Goal: Task Accomplishment & Management: Complete application form

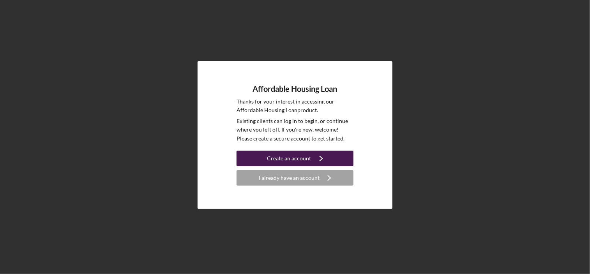
click at [294, 154] on div "Create an account" at bounding box center [289, 159] width 44 height 16
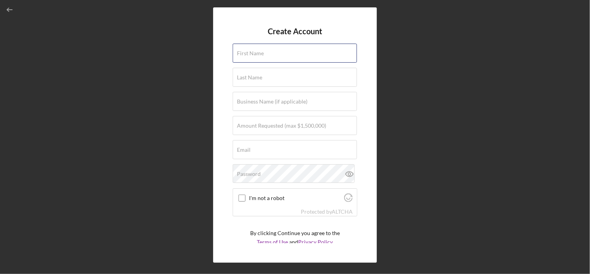
drag, startPoint x: 255, startPoint y: 48, endPoint x: 262, endPoint y: 41, distance: 9.4
click at [255, 48] on div "First Name" at bounding box center [295, 53] width 125 height 19
type input "[PERSON_NAME]"
type input "[EMAIL_ADDRESS][DOMAIN_NAME]"
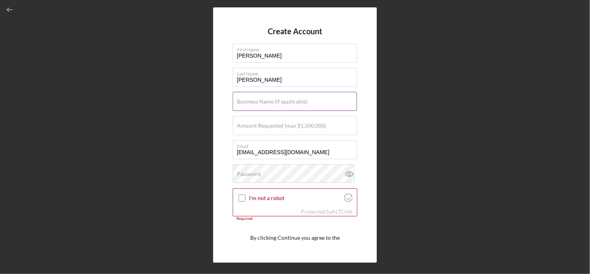
click at [262, 102] on label "Business Name (if applicable)" at bounding box center [272, 102] width 70 height 6
click at [262, 102] on input "Business Name (if applicable)" at bounding box center [295, 101] width 124 height 19
type input "[PERSON_NAME] Realty"
click at [366, 86] on div "Create Account First Name [PERSON_NAME] Last Name [PERSON_NAME] Business Name (…" at bounding box center [295, 134] width 164 height 255
click at [246, 173] on label "Password" at bounding box center [249, 174] width 24 height 6
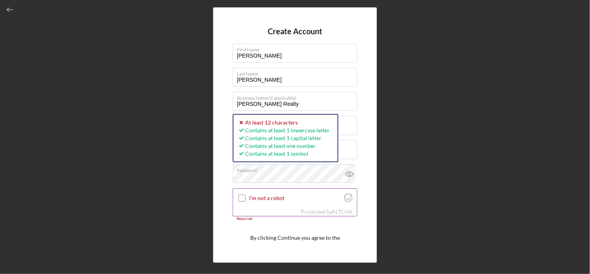
click at [240, 201] on input "I'm not a robot" at bounding box center [241, 198] width 7 height 7
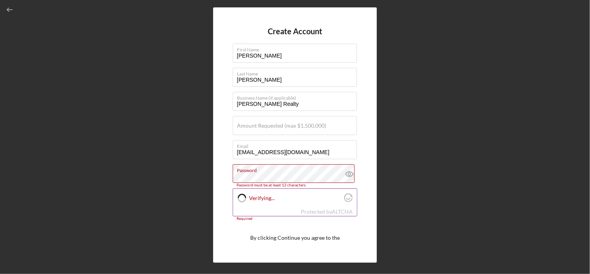
checkbox input "true"
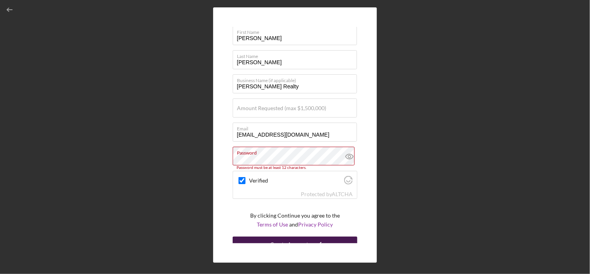
scroll to position [26, 0]
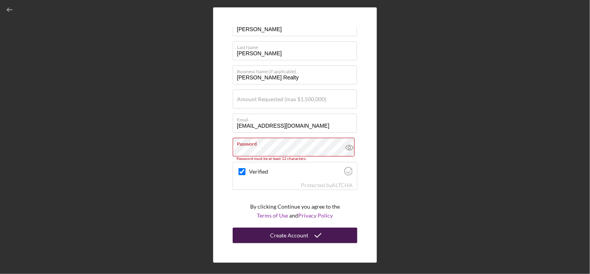
click at [280, 231] on div "Create Account" at bounding box center [289, 236] width 38 height 16
click at [286, 235] on div "Create Account" at bounding box center [289, 236] width 38 height 16
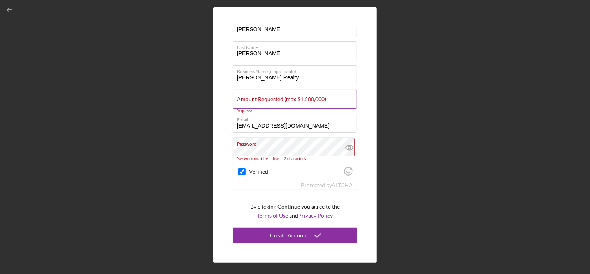
click at [245, 100] on label "Amount Requested (max $1,500,000)" at bounding box center [281, 99] width 89 height 6
click at [245, 100] on input "Amount Requested (max $1,500,000)" at bounding box center [295, 99] width 124 height 19
click at [246, 102] on input "Amount Requested (max $1,500,000)" at bounding box center [295, 99] width 124 height 19
click at [255, 102] on input "Amount Requested (max $1,500,000)" at bounding box center [295, 99] width 124 height 19
click at [261, 99] on label "Amount Requested (max $1,500,000)" at bounding box center [281, 99] width 89 height 6
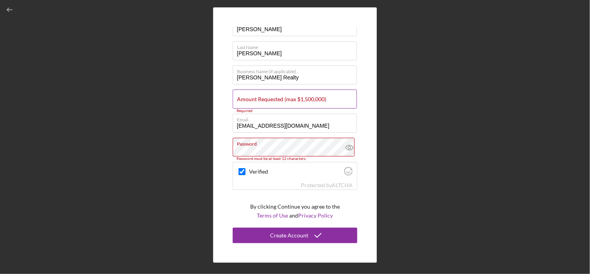
click at [261, 99] on input "Amount Requested (max $1,500,000)" at bounding box center [295, 99] width 124 height 19
type input "$600,000"
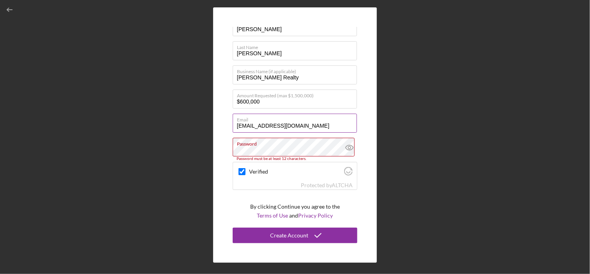
click at [294, 133] on div "Email [EMAIL_ADDRESS][DOMAIN_NAME]" at bounding box center [295, 123] width 125 height 19
click at [268, 146] on label "Password" at bounding box center [297, 142] width 120 height 9
drag, startPoint x: 270, startPoint y: 145, endPoint x: 221, endPoint y: 146, distance: 48.3
click at [217, 149] on div "Create Account First Name [PERSON_NAME] Last Name [PERSON_NAME] Business Name (…" at bounding box center [295, 134] width 164 height 255
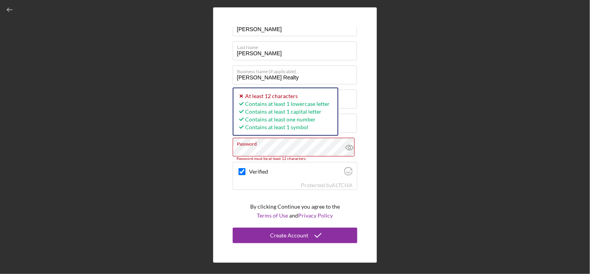
click at [220, 152] on div "Create Account First Name [PERSON_NAME] Last Name [PERSON_NAME] Business Name (…" at bounding box center [295, 134] width 164 height 255
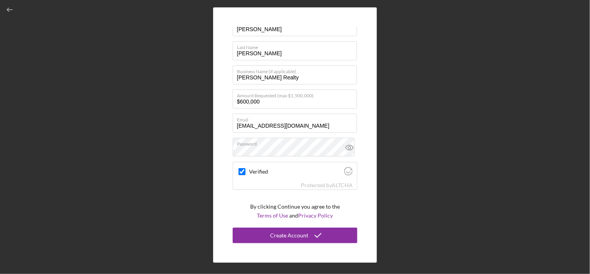
click at [226, 206] on div "Create Account First Name [PERSON_NAME] Last Name [PERSON_NAME] Business Name (…" at bounding box center [295, 134] width 164 height 255
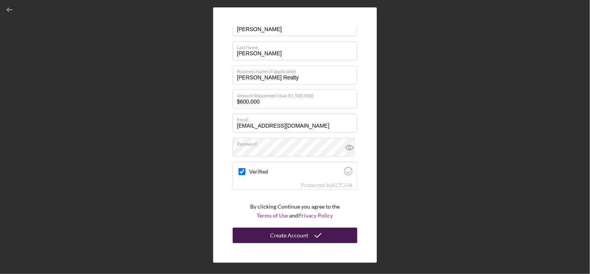
click at [298, 238] on div "Create Account" at bounding box center [289, 236] width 38 height 16
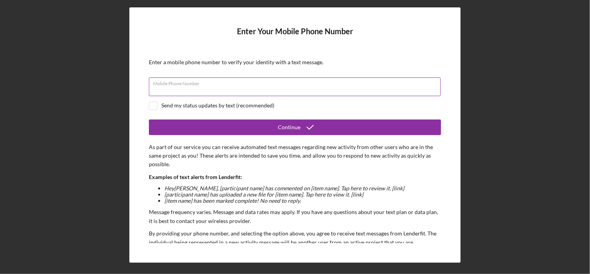
click at [214, 86] on input "Mobile Phone Number" at bounding box center [295, 87] width 292 height 19
type input "[PHONE_NUMBER]"
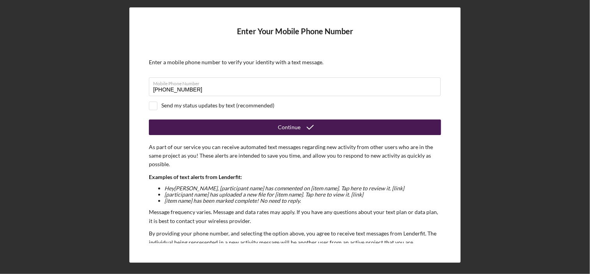
click at [304, 127] on icon "submit" at bounding box center [309, 127] width 19 height 19
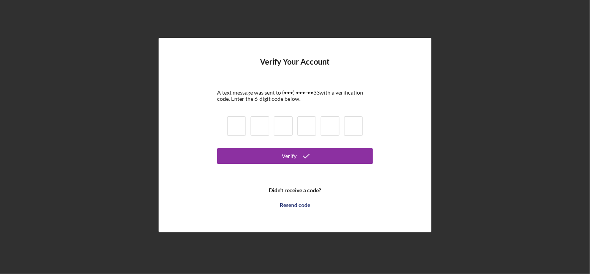
click at [231, 126] on input at bounding box center [236, 125] width 19 height 19
type input "3"
type input "6"
type input "9"
type input "4"
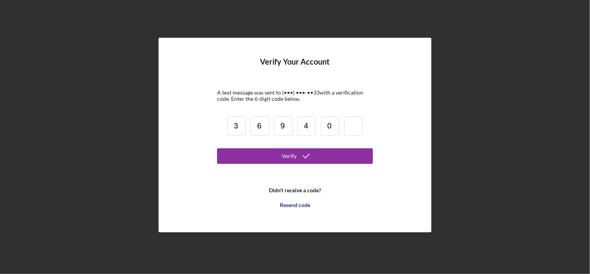
type input "0"
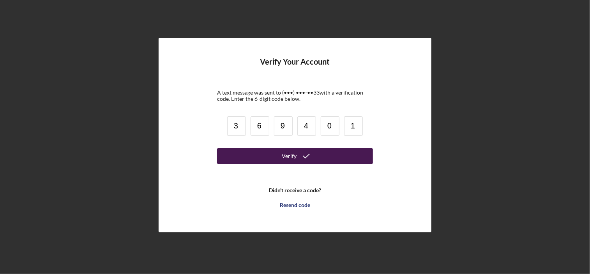
type input "1"
click at [281, 159] on button "Verify" at bounding box center [295, 156] width 156 height 16
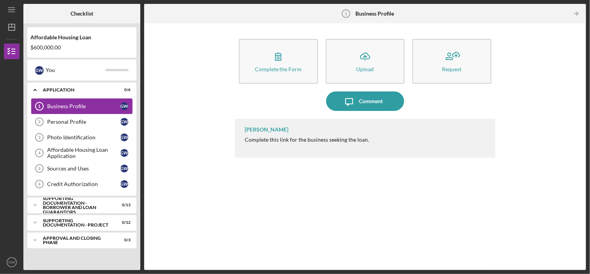
click at [78, 106] on div "Business Profile" at bounding box center [83, 106] width 73 height 6
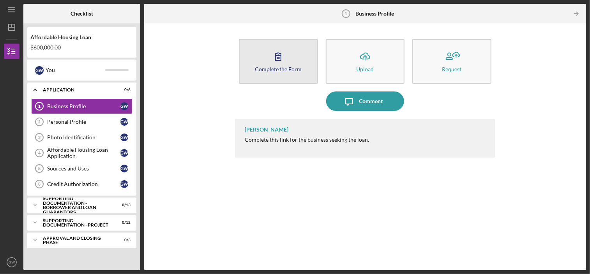
click at [282, 59] on icon "button" at bounding box center [277, 56] width 19 height 19
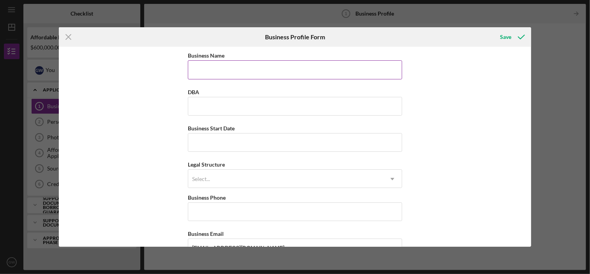
click at [212, 62] on input "Business Name" at bounding box center [295, 69] width 214 height 19
type input "[PERSON_NAME] Realty Company, Inc."
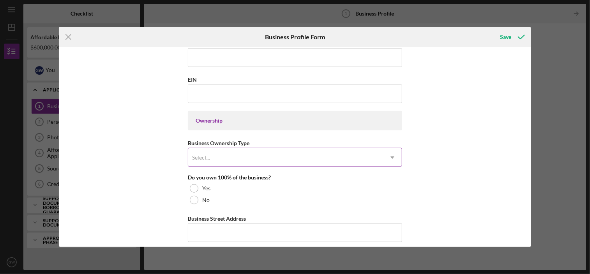
scroll to position [312, 0]
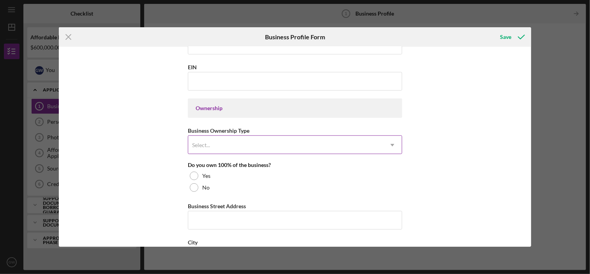
click at [390, 142] on icon "Icon/Dropdown Arrow" at bounding box center [392, 145] width 19 height 19
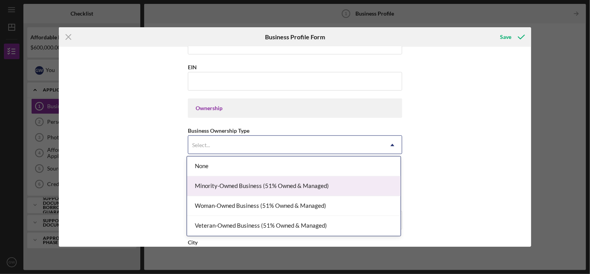
click at [471, 127] on div "Business Name [PERSON_NAME] Realty Company, Inc. DBA Business Start Date Legal …" at bounding box center [295, 147] width 472 height 200
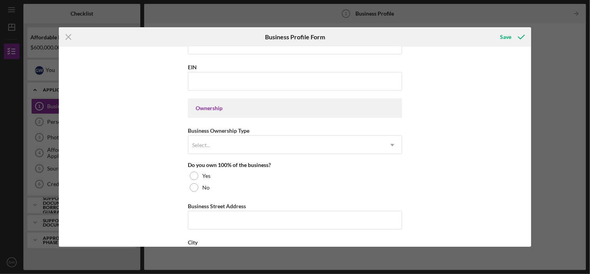
click at [232, 106] on div "Ownership" at bounding box center [295, 108] width 199 height 6
click at [199, 140] on div "Select..." at bounding box center [285, 145] width 195 height 18
click at [437, 130] on div "Business Name [PERSON_NAME] Realty Company, Inc. DBA Business Start Date Legal …" at bounding box center [295, 147] width 472 height 200
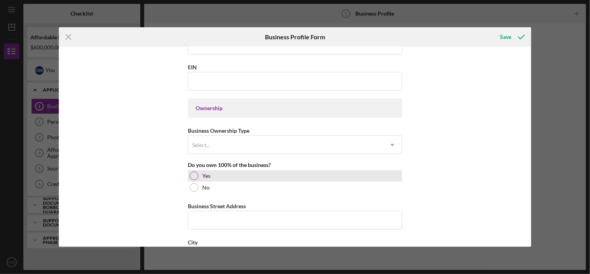
click at [263, 170] on div "Yes" at bounding box center [295, 176] width 214 height 12
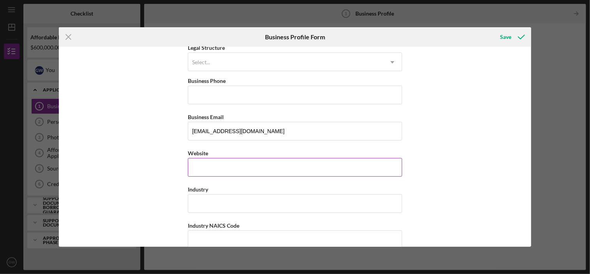
scroll to position [0, 0]
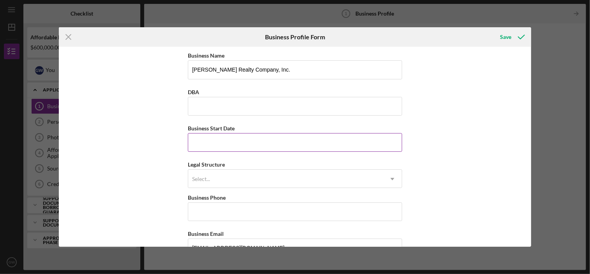
click at [206, 144] on input "Business Start Date" at bounding box center [295, 142] width 214 height 19
click at [436, 126] on div "Business Name [PERSON_NAME] Realty Company, Inc. DBA Business Start Date Legal …" at bounding box center [295, 147] width 472 height 200
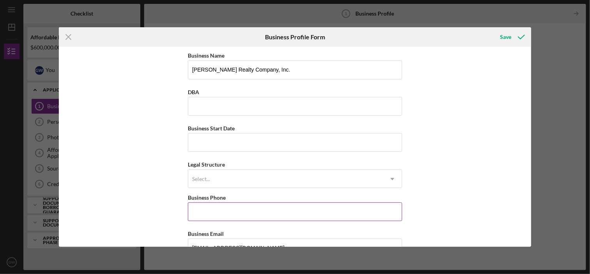
click at [204, 208] on input "Business Phone" at bounding box center [295, 212] width 214 height 19
type input "[PHONE_NUMBER]"
type input "[STREET_ADDRESS]"
type input "Tuscaloosa"
type input "36117"
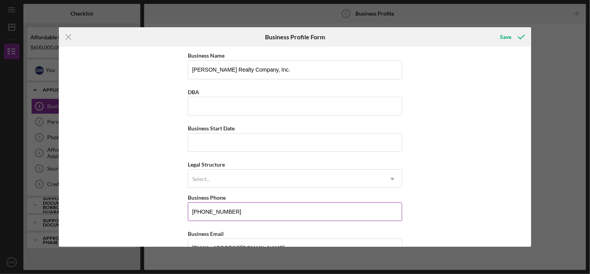
type input "AL"
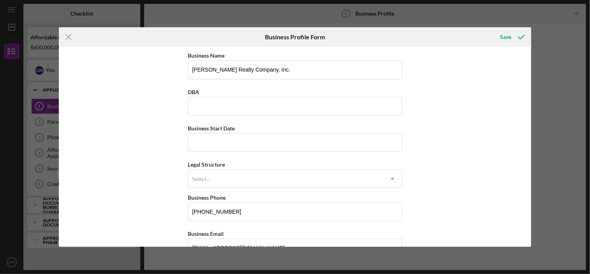
click at [449, 140] on div "Business Name [PERSON_NAME] Realty Company, Inc. DBA Business Start Date Legal …" at bounding box center [295, 147] width 472 height 200
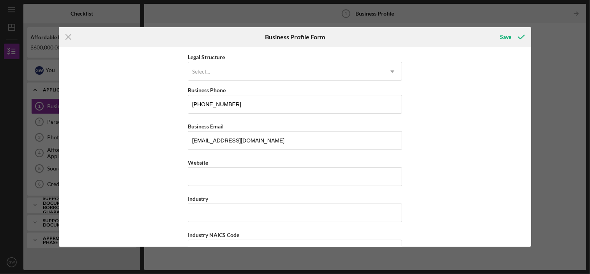
scroll to position [117, 0]
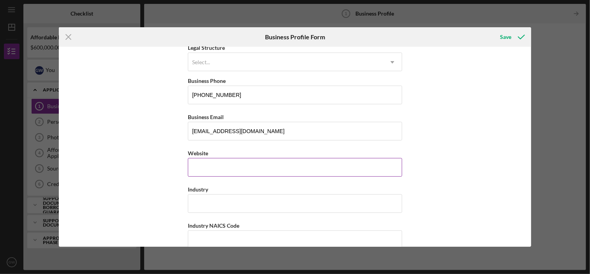
click at [220, 169] on input "Website" at bounding box center [295, 167] width 214 height 19
type input "[DOMAIN_NAME]"
click at [433, 150] on div "Business Name [PERSON_NAME] Realty Company, Inc. DBA Business Start Date Legal …" at bounding box center [295, 147] width 472 height 200
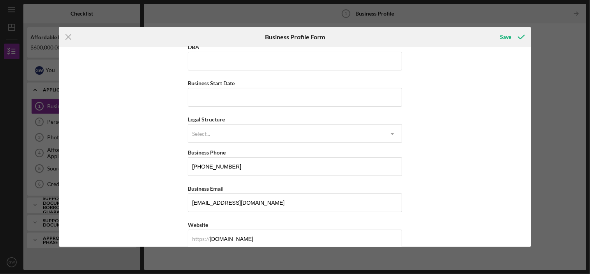
scroll to position [39, 0]
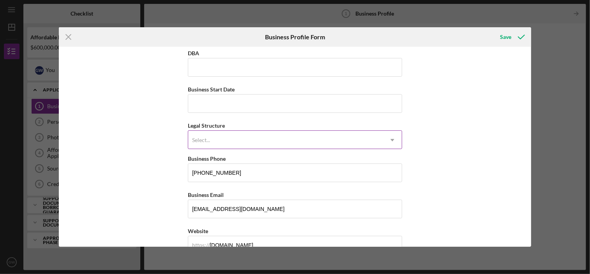
click at [389, 139] on icon "Icon/Dropdown Arrow" at bounding box center [392, 140] width 19 height 19
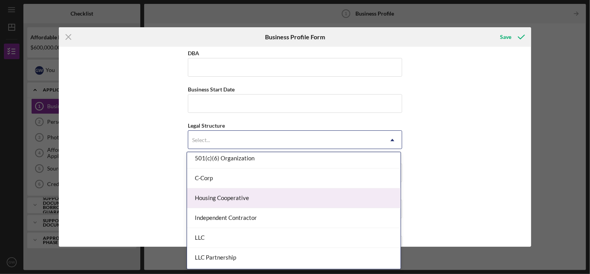
scroll to position [0, 0]
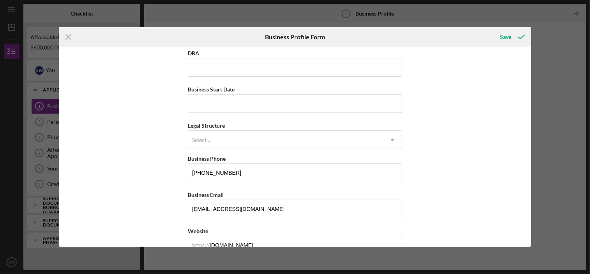
click at [480, 127] on div "Business Name [PERSON_NAME] Realty Company, Inc. DBA Business Start Date Legal …" at bounding box center [295, 147] width 472 height 200
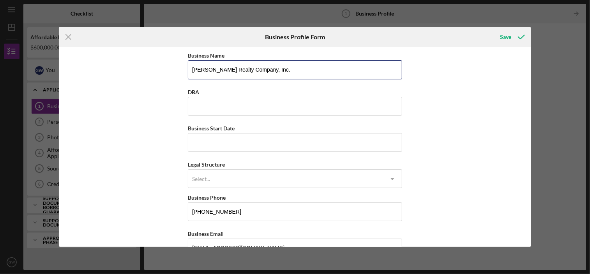
drag, startPoint x: 277, startPoint y: 70, endPoint x: 182, endPoint y: 70, distance: 95.0
click at [182, 70] on div "Business Name [PERSON_NAME] Realty Company, Inc. DBA Business Start Date Legal …" at bounding box center [295, 147] width 472 height 200
click at [148, 137] on div "Business Name [PERSON_NAME] Realty Company, Inc. DBA Business Start Date Legal …" at bounding box center [295, 147] width 472 height 200
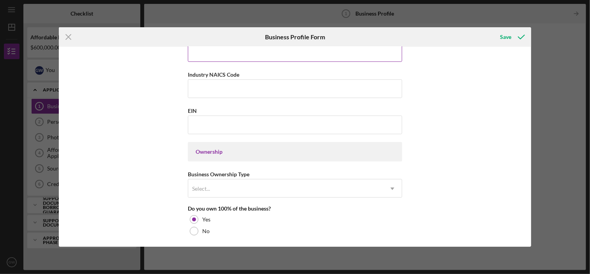
scroll to position [273, 0]
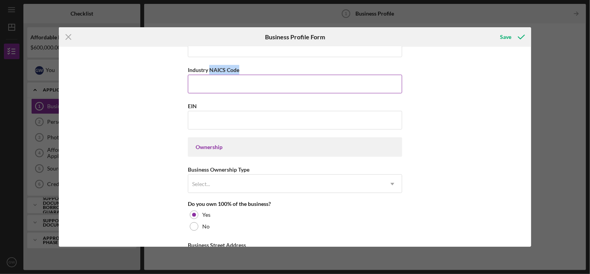
drag, startPoint x: 240, startPoint y: 68, endPoint x: 208, endPoint y: 70, distance: 31.7
click at [208, 70] on div "Industry NAICS Code" at bounding box center [295, 70] width 214 height 10
copy label "NAICS Code"
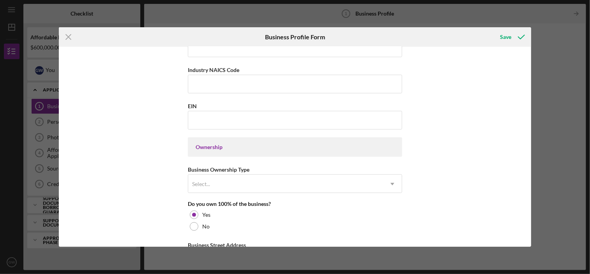
click at [435, 159] on div "Business Name [PERSON_NAME] Realty Company, Inc. DBA Business Start Date Legal …" at bounding box center [295, 147] width 472 height 200
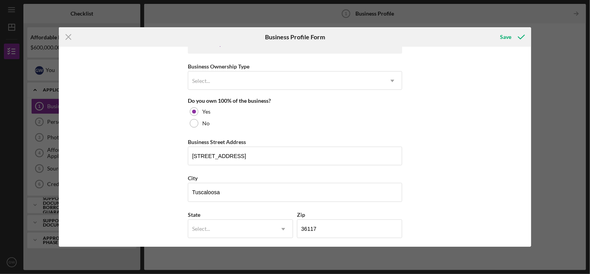
scroll to position [389, 0]
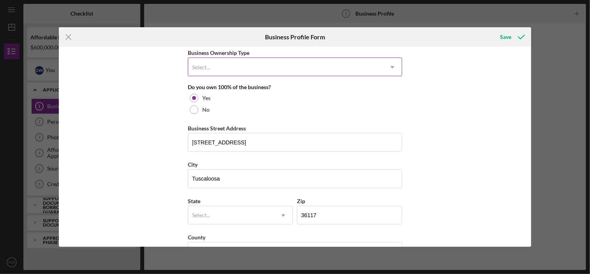
click at [393, 65] on icon "Icon/Dropdown Arrow" at bounding box center [392, 67] width 19 height 19
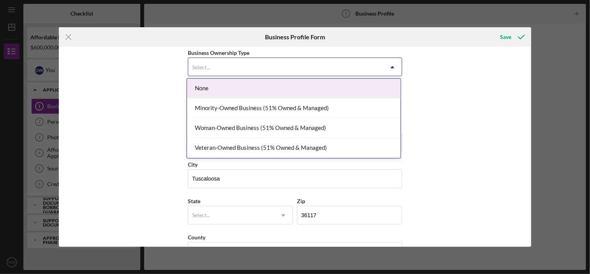
click at [451, 80] on div "Business Name [PERSON_NAME] Realty Company, Inc. DBA Business Start Date Legal …" at bounding box center [295, 147] width 472 height 200
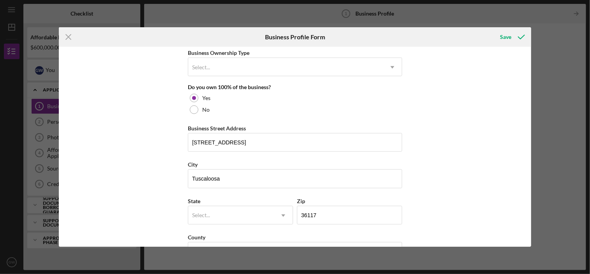
scroll to position [467, 0]
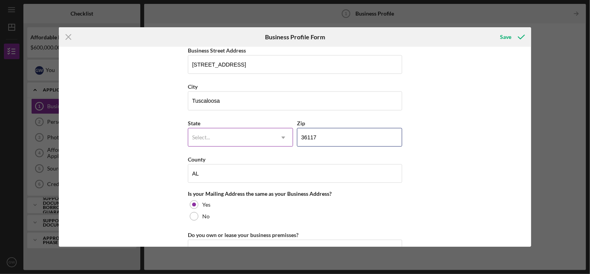
drag, startPoint x: 321, startPoint y: 134, endPoint x: 282, endPoint y: 134, distance: 39.3
click at [282, 134] on div "State Select... Icon/Dropdown Arrow Zip 36117" at bounding box center [295, 136] width 214 height 36
type input "35401"
click at [430, 105] on div "Business Name [PERSON_NAME] Realty Company, Inc. DBA Business Start Date Legal …" at bounding box center [295, 147] width 472 height 200
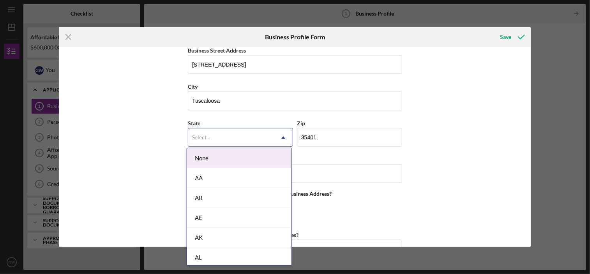
click at [282, 136] on use at bounding box center [283, 137] width 4 height 2
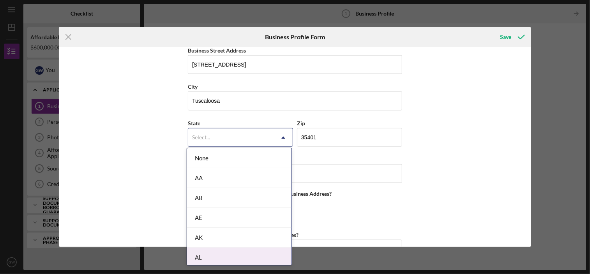
click at [202, 254] on div "AL" at bounding box center [239, 258] width 104 height 20
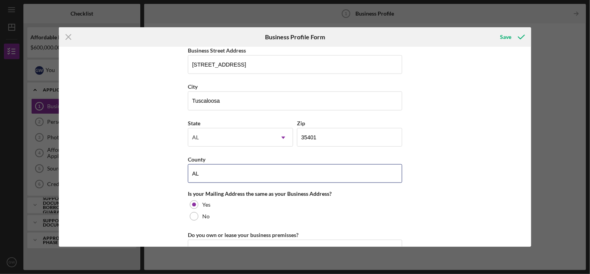
drag, startPoint x: 208, startPoint y: 167, endPoint x: 179, endPoint y: 167, distance: 29.2
click at [179, 167] on div "Business Name [PERSON_NAME] Realty Company, Inc. DBA Business Start Date Legal …" at bounding box center [295, 147] width 472 height 200
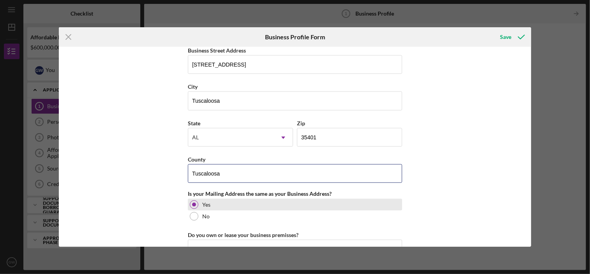
type input "Tuscaloosa"
click at [313, 206] on div "Yes" at bounding box center [295, 205] width 214 height 12
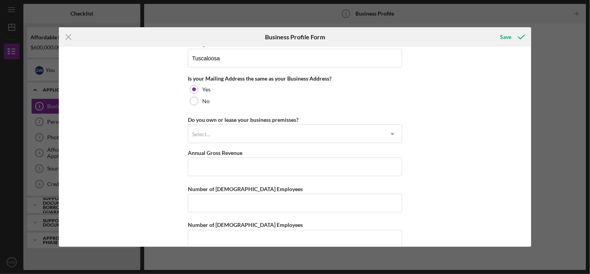
scroll to position [584, 0]
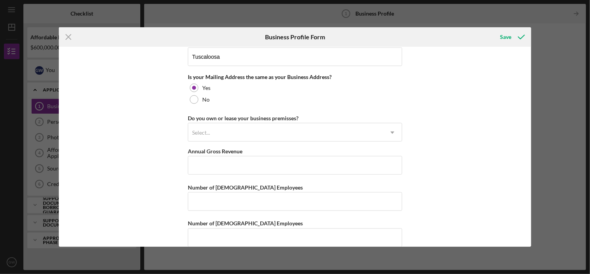
drag, startPoint x: 192, startPoint y: 97, endPoint x: 201, endPoint y: 108, distance: 13.6
click at [192, 97] on div at bounding box center [194, 99] width 9 height 9
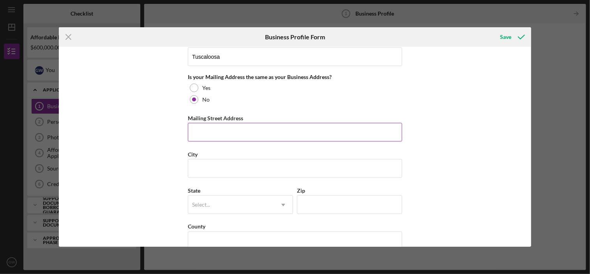
click at [227, 120] on div "Mailing Street Address" at bounding box center [295, 118] width 214 height 10
click at [203, 127] on input "Mailing Street Address" at bounding box center [295, 132] width 214 height 19
type input "P.O. Box 20168"
type input "Tuscaloosa, [GEOGRAPHIC_DATA]"
type input "35402"
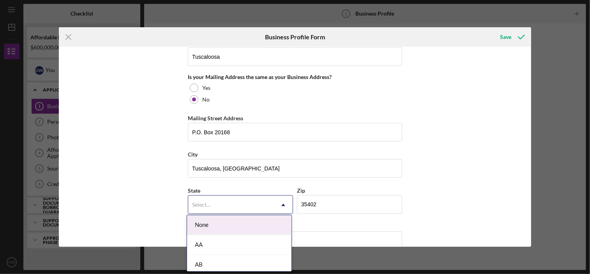
click at [285, 203] on icon "Icon/Dropdown Arrow" at bounding box center [283, 205] width 19 height 19
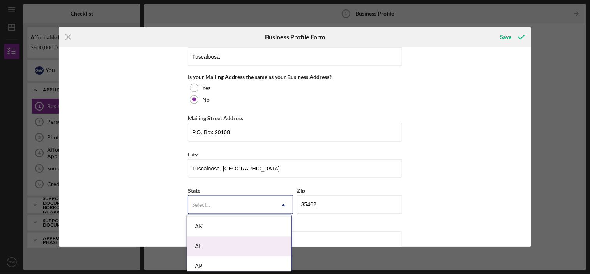
click at [208, 244] on div "AL" at bounding box center [239, 247] width 104 height 20
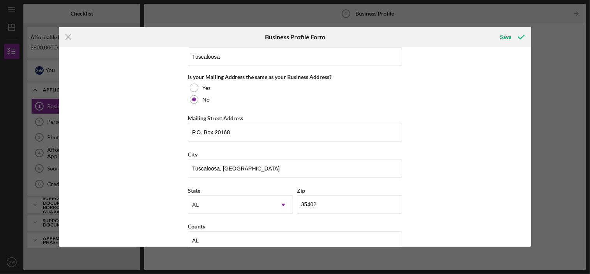
drag, startPoint x: 137, startPoint y: 199, endPoint x: 142, endPoint y: 197, distance: 5.6
click at [138, 199] on div "Business Name [PERSON_NAME] Realty Company, Inc. DBA Business Start Date Legal …" at bounding box center [295, 147] width 472 height 200
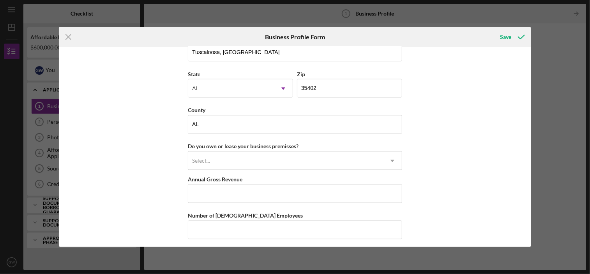
scroll to position [701, 0]
drag, startPoint x: 203, startPoint y: 122, endPoint x: 173, endPoint y: 125, distance: 29.9
click at [173, 125] on div "Business Name [PERSON_NAME] Realty Company, Inc. DBA Business Start Date Legal …" at bounding box center [295, 147] width 472 height 200
type input "Tuscaloosa"
click at [458, 139] on div "Business Name [PERSON_NAME] Realty Company, Inc. DBA Business Start Date Legal …" at bounding box center [295, 147] width 472 height 200
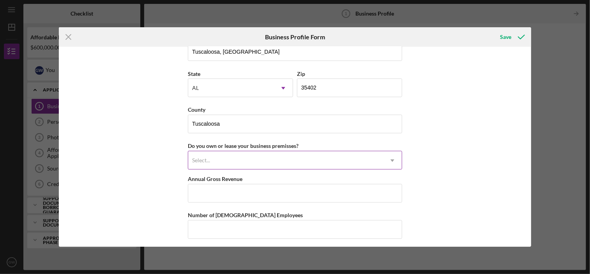
click at [391, 160] on use at bounding box center [392, 161] width 4 height 2
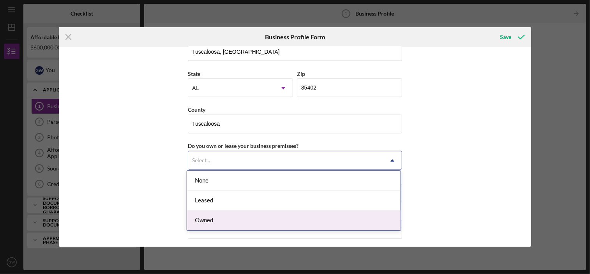
click at [321, 216] on div "Owned" at bounding box center [293, 221] width 213 height 20
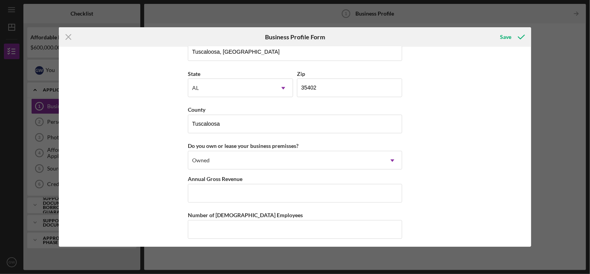
drag, startPoint x: 433, startPoint y: 178, endPoint x: 437, endPoint y: 182, distance: 6.3
click at [433, 178] on div "Business Name [PERSON_NAME] Realty Company, Inc. DBA Business Start Date Legal …" at bounding box center [295, 147] width 472 height 200
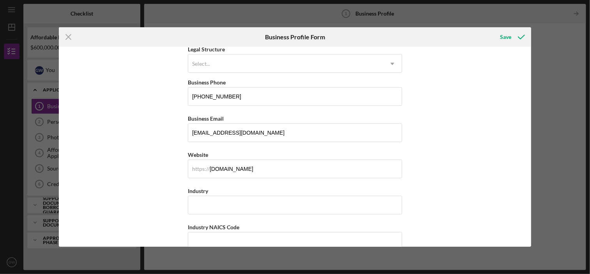
scroll to position [0, 0]
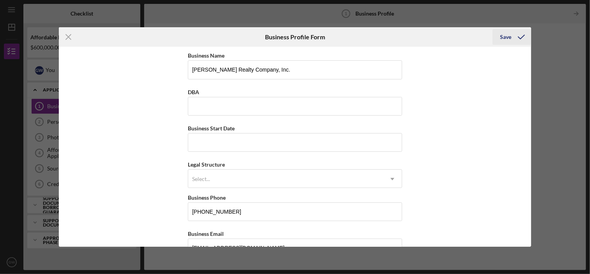
click at [506, 37] on div "Save" at bounding box center [505, 37] width 11 height 16
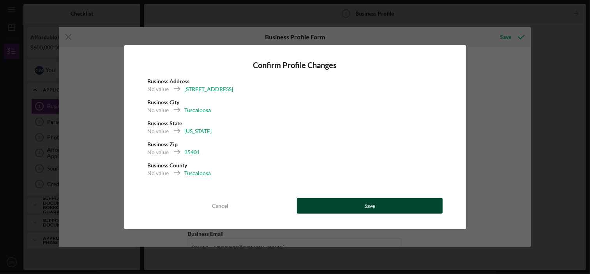
click at [371, 207] on div "Save" at bounding box center [369, 206] width 11 height 16
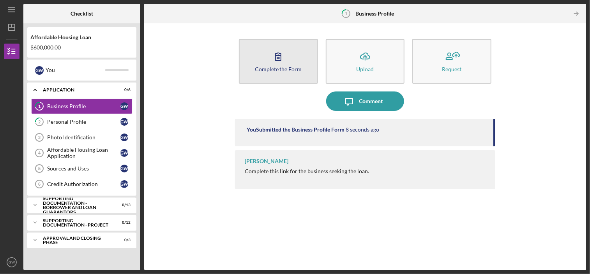
click at [278, 69] on div "Complete the Form" at bounding box center [278, 69] width 47 height 6
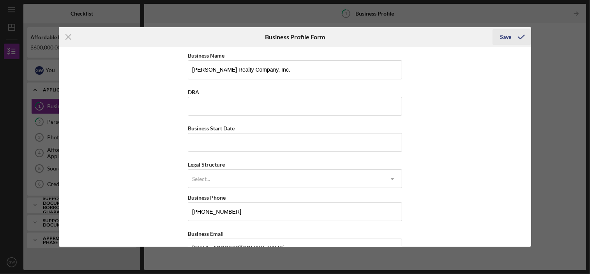
click at [506, 37] on div "Save" at bounding box center [505, 37] width 11 height 16
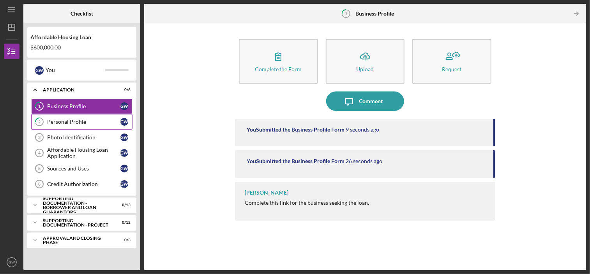
click at [70, 120] on div "Personal Profile" at bounding box center [83, 122] width 73 height 6
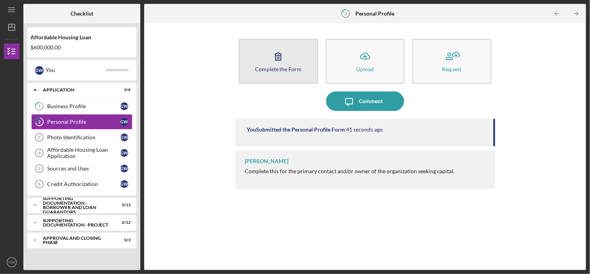
click at [275, 78] on button "Complete the Form Form" at bounding box center [278, 61] width 79 height 45
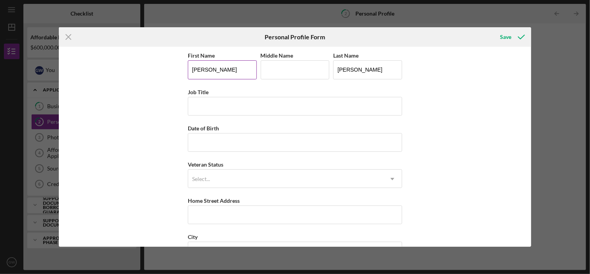
drag, startPoint x: 220, startPoint y: 67, endPoint x: 187, endPoint y: 68, distance: 33.9
click at [188, 68] on input "[PERSON_NAME]" at bounding box center [222, 69] width 69 height 19
click at [72, 35] on icon "Icon/Menu Close" at bounding box center [68, 36] width 19 height 19
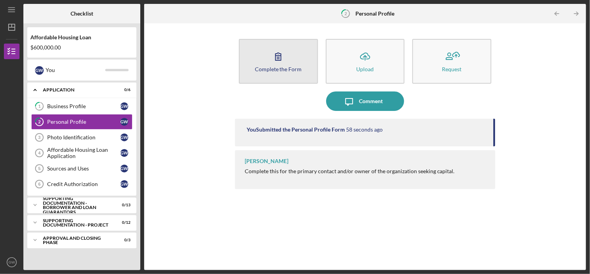
click at [269, 70] on div "Complete the Form" at bounding box center [278, 69] width 47 height 6
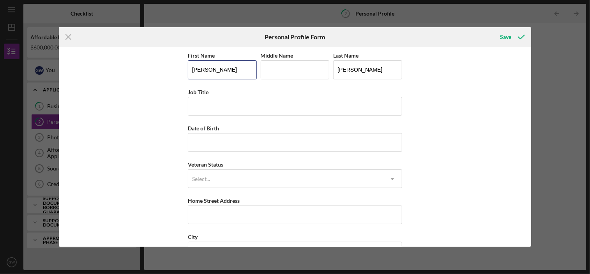
drag, startPoint x: 211, startPoint y: 69, endPoint x: 176, endPoint y: 72, distance: 35.6
click at [176, 72] on div "First Name [PERSON_NAME] Middle Name Last Name [PERSON_NAME] Job Title Date of …" at bounding box center [295, 147] width 472 height 200
type input "[PERSON_NAME]"
drag, startPoint x: 357, startPoint y: 69, endPoint x: 313, endPoint y: 68, distance: 44.0
click at [311, 69] on div "First Name [PERSON_NAME] Middle Name Last Name [PERSON_NAME]" at bounding box center [295, 69] width 214 height 36
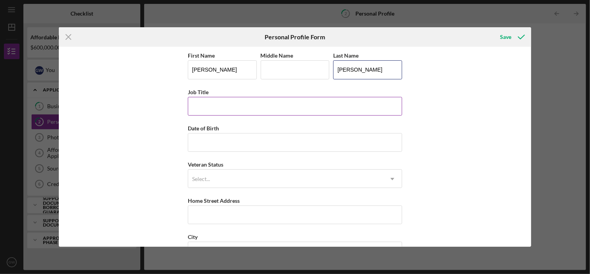
type input "[PERSON_NAME]"
click at [248, 101] on input "Job Title" at bounding box center [295, 106] width 214 height 19
click at [391, 180] on use at bounding box center [392, 179] width 4 height 2
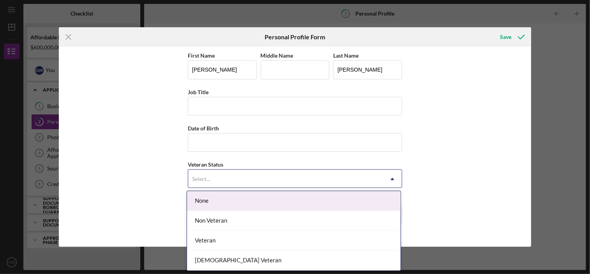
click at [364, 200] on div "None" at bounding box center [293, 201] width 213 height 20
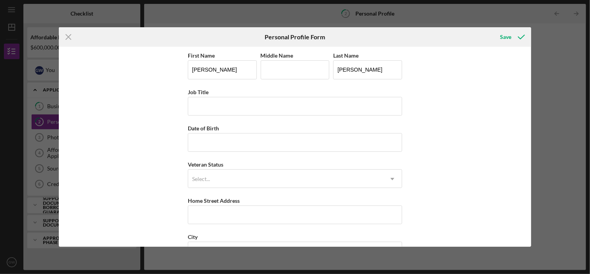
click at [456, 166] on div "First Name [PERSON_NAME] Middle Name Last Name [PERSON_NAME] Job Title Date of …" at bounding box center [295, 147] width 472 height 200
click at [277, 70] on input "Middle Name" at bounding box center [295, 69] width 69 height 19
type input "[PERSON_NAME]"
drag, startPoint x: 213, startPoint y: 70, endPoint x: 179, endPoint y: 69, distance: 33.5
click at [179, 69] on div "First Name [PERSON_NAME] Middle Name [PERSON_NAME] Name [PERSON_NAME] Job Title…" at bounding box center [295, 147] width 472 height 200
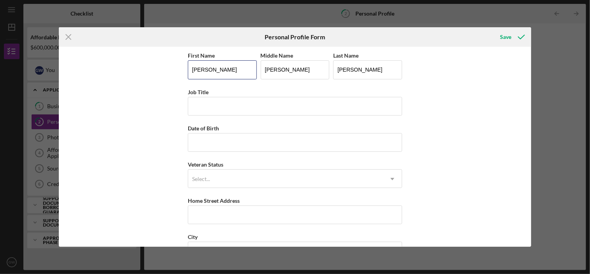
type input "[PERSON_NAME]"
click at [134, 110] on div "First Name [PERSON_NAME] Middle Name [PERSON_NAME] Name [PERSON_NAME] Job Title…" at bounding box center [295, 147] width 472 height 200
click at [199, 109] on input "Job Title" at bounding box center [295, 106] width 214 height 19
click at [247, 109] on input "Owner Principal" at bounding box center [295, 106] width 214 height 19
type input "Owner Principal"
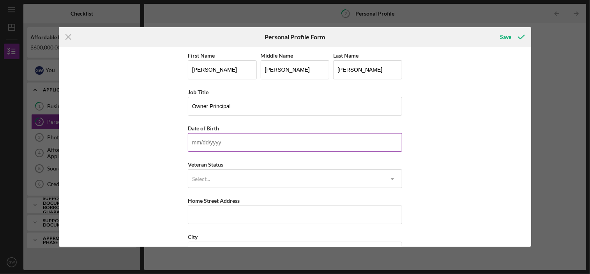
click at [207, 137] on input "Date of Birth" at bounding box center [295, 142] width 214 height 19
type input "[DATE]"
click at [499, 153] on div "First Name [PERSON_NAME] Middle Name [PERSON_NAME] Name [PERSON_NAME] Job Title…" at bounding box center [295, 147] width 472 height 200
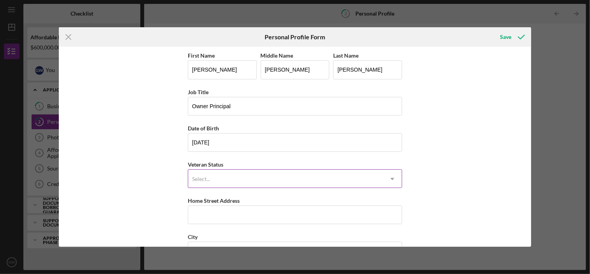
click at [395, 179] on icon "Icon/Dropdown Arrow" at bounding box center [392, 179] width 19 height 19
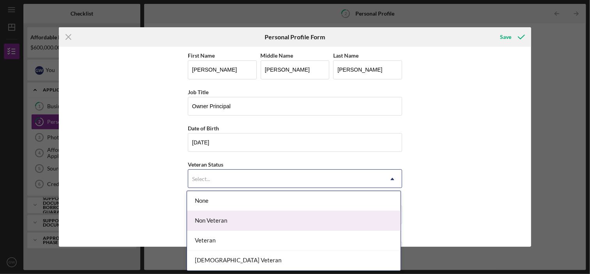
click at [201, 217] on div "Non Veteran" at bounding box center [293, 221] width 213 height 20
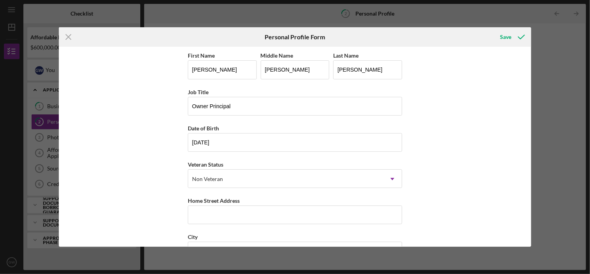
click at [168, 189] on div "First Name [PERSON_NAME] Middle Name [PERSON_NAME] Name [PERSON_NAME] Job Title…" at bounding box center [295, 147] width 472 height 200
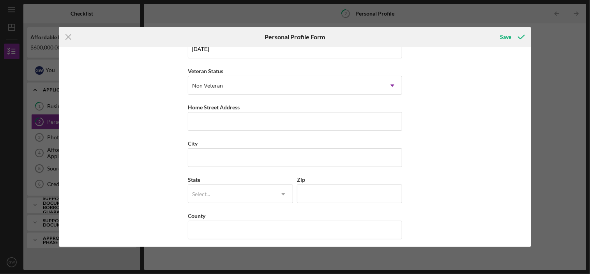
scroll to position [97, 0]
click at [224, 112] on input "Home Street Address" at bounding box center [295, 118] width 214 height 19
paste input "[STREET_ADDRESS]"
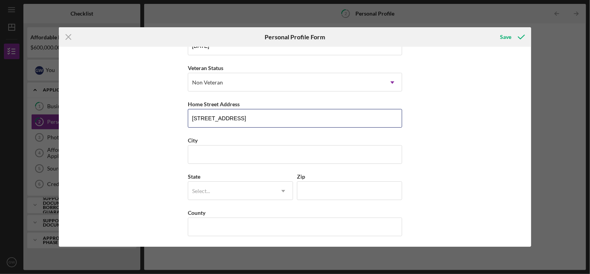
type input "[STREET_ADDRESS]"
click at [476, 128] on div "First Name [PERSON_NAME] Middle Name [PERSON_NAME] Name [PERSON_NAME] Job Title…" at bounding box center [295, 147] width 472 height 200
click at [195, 152] on input "City" at bounding box center [295, 154] width 214 height 19
type input "Tuscaloosa"
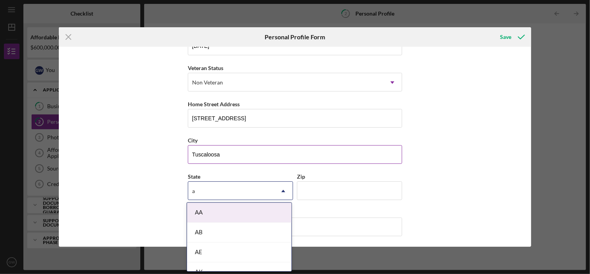
type input "al"
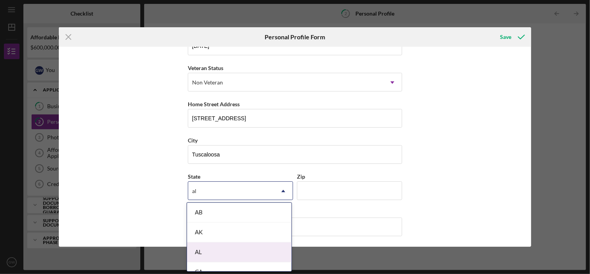
click at [200, 251] on div "AL" at bounding box center [239, 253] width 104 height 20
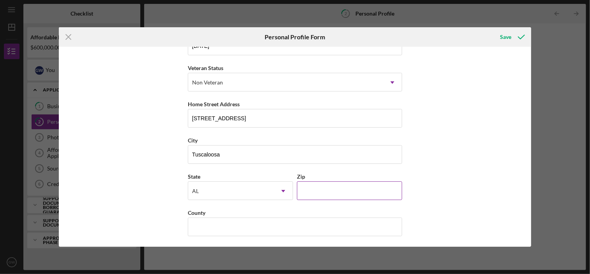
click at [319, 191] on input "Zip" at bounding box center [349, 190] width 105 height 19
type input "35406"
click at [148, 189] on div "First Name [PERSON_NAME] Middle Name [PERSON_NAME] Name [PERSON_NAME] Job Title…" at bounding box center [295, 147] width 472 height 200
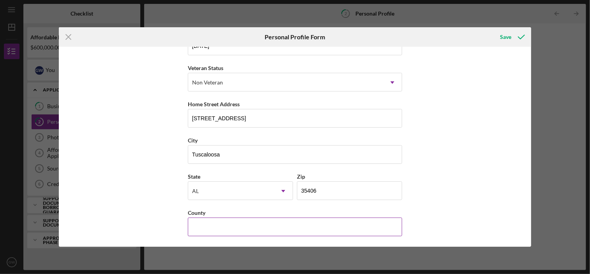
click at [195, 222] on input "County" at bounding box center [295, 227] width 214 height 19
type input "Tuscaloosa"
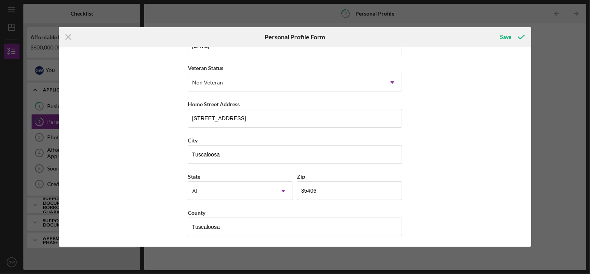
click at [474, 159] on div "First Name [PERSON_NAME] Middle Name [PERSON_NAME] Name [PERSON_NAME] Job Title…" at bounding box center [295, 147] width 472 height 200
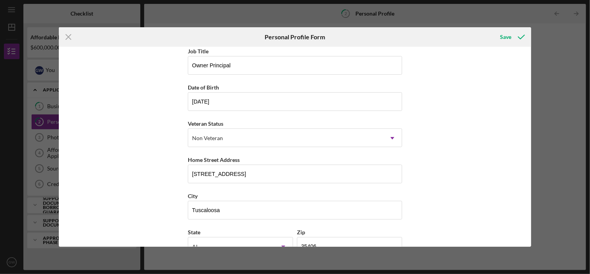
scroll to position [0, 0]
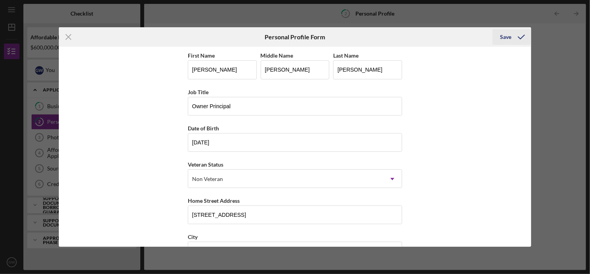
click at [505, 37] on div "Save" at bounding box center [505, 37] width 11 height 16
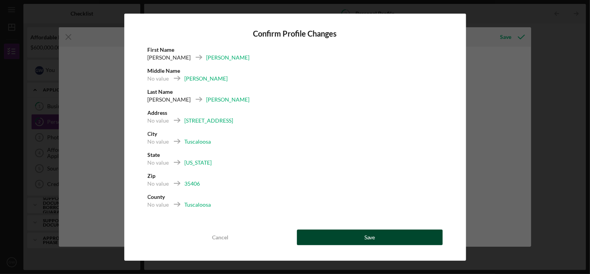
click at [361, 234] on button "Save" at bounding box center [370, 238] width 146 height 16
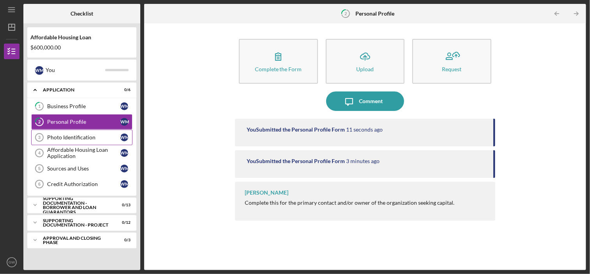
click at [71, 137] on div "Photo Identification" at bounding box center [83, 137] width 73 height 6
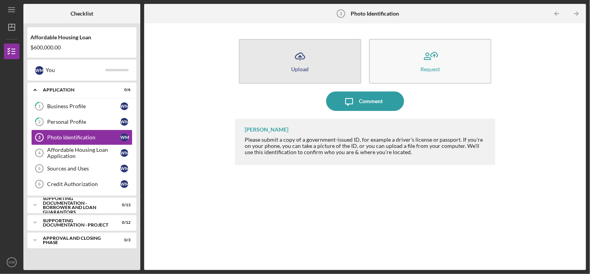
click at [308, 65] on icon "Icon/Upload" at bounding box center [299, 56] width 19 height 19
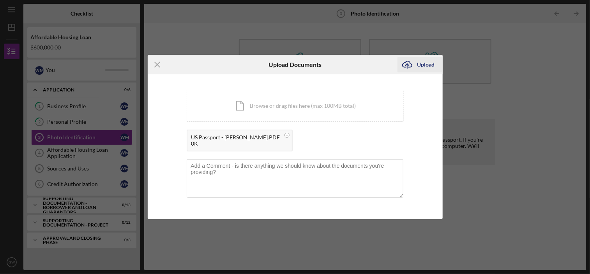
click at [424, 67] on div "Upload" at bounding box center [426, 65] width 18 height 16
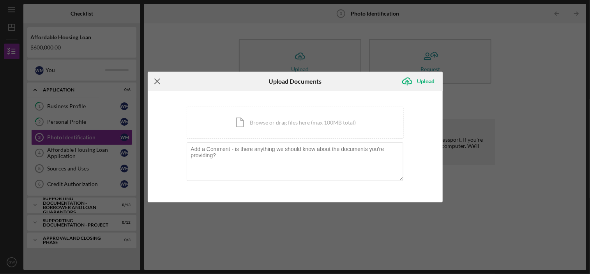
click at [156, 82] on icon "Icon/Menu Close" at bounding box center [157, 81] width 19 height 19
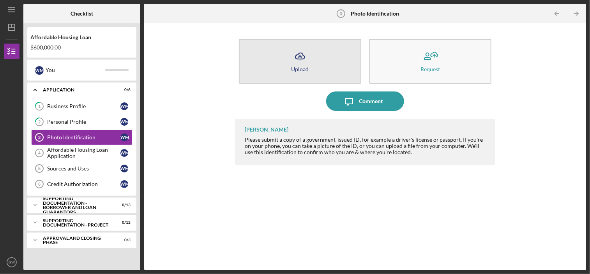
click at [300, 58] on line "button" at bounding box center [300, 58] width 0 height 5
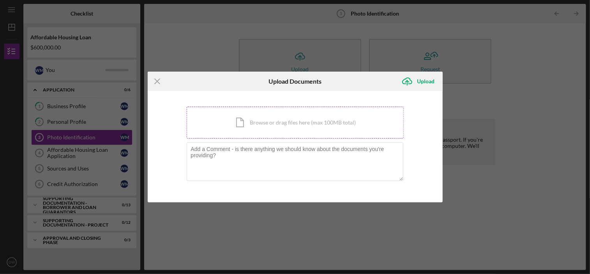
click at [264, 125] on div "Icon/Document Browse or drag files here (max 100MB total) Tap to choose files o…" at bounding box center [295, 123] width 217 height 32
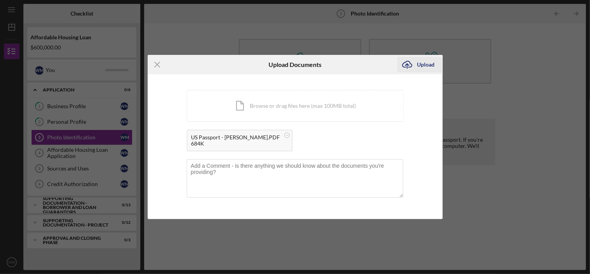
click at [428, 67] on div "Upload" at bounding box center [426, 65] width 18 height 16
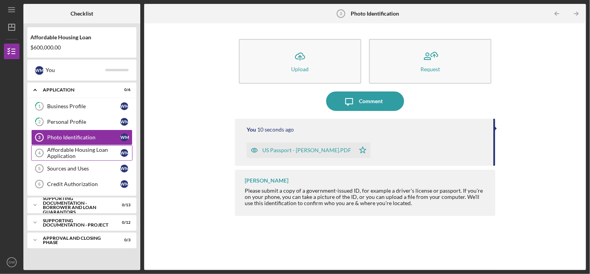
click at [78, 152] on div "Affordable Housing Loan Application" at bounding box center [83, 153] width 73 height 12
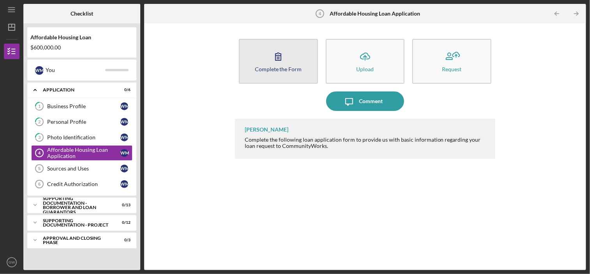
click at [264, 70] on div "Complete the Form" at bounding box center [278, 69] width 47 height 6
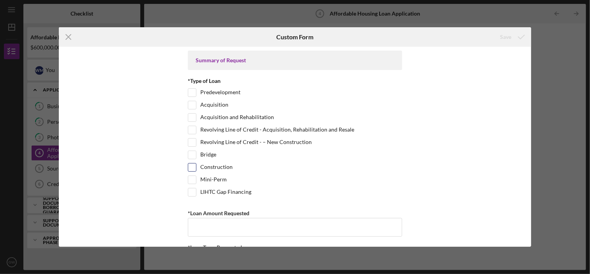
click at [192, 169] on input "Construction" at bounding box center [192, 168] width 8 height 8
checkbox input "true"
click at [190, 178] on input "Mini-Perm" at bounding box center [192, 180] width 8 height 8
checkbox input "true"
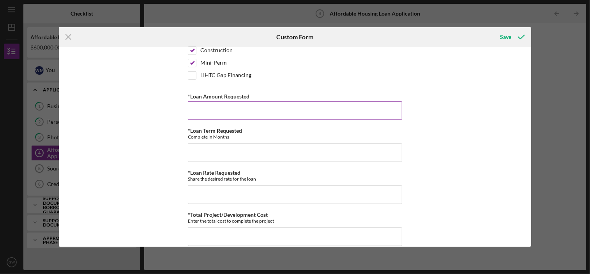
click at [203, 107] on input "*Loan Amount Requested" at bounding box center [295, 110] width 214 height 19
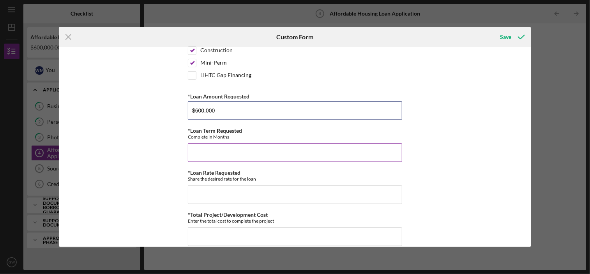
type input "$600,000"
click at [237, 156] on input "*Loan Term Requested" at bounding box center [295, 152] width 214 height 19
type input "240"
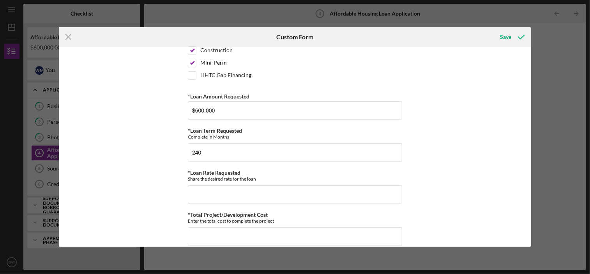
click at [156, 171] on div "Summary of Request *Type of Loan Predevelopment Acquisition Acquisition and Reh…" at bounding box center [295, 147] width 472 height 200
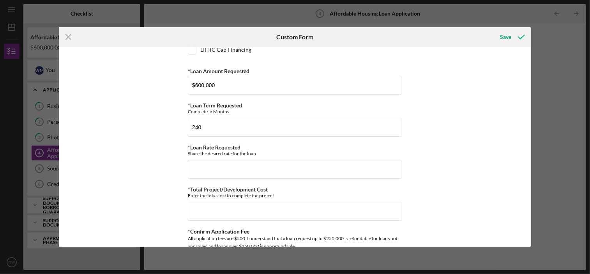
scroll to position [156, 0]
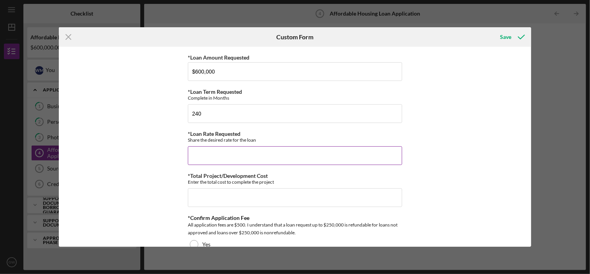
click at [213, 151] on input "*Loan Rate Requested" at bounding box center [295, 155] width 214 height 19
type input "4.00000%"
click at [143, 189] on div "Summary of Request *Type of Loan Predevelopment Acquisition Acquisition and Reh…" at bounding box center [295, 147] width 472 height 200
click at [208, 193] on input "*Total Project/Development Cost" at bounding box center [295, 198] width 214 height 19
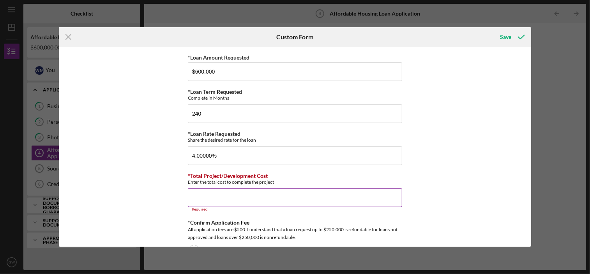
click at [212, 192] on input "*Total Project/Development Cost" at bounding box center [295, 198] width 214 height 19
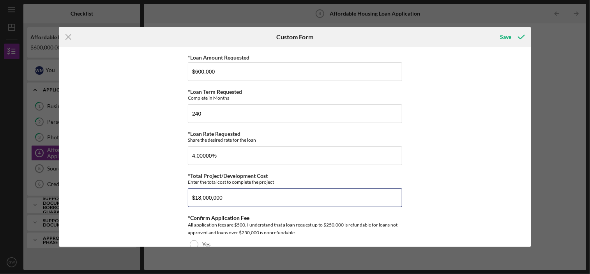
type input "$18,000,000"
click at [462, 172] on div "Summary of Request *Type of Loan Predevelopment Acquisition Acquisition and Reh…" at bounding box center [295, 147] width 472 height 200
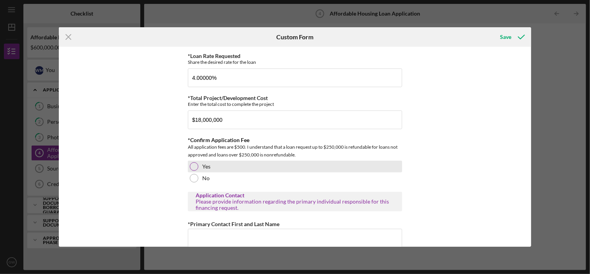
click at [190, 165] on div at bounding box center [194, 166] width 9 height 9
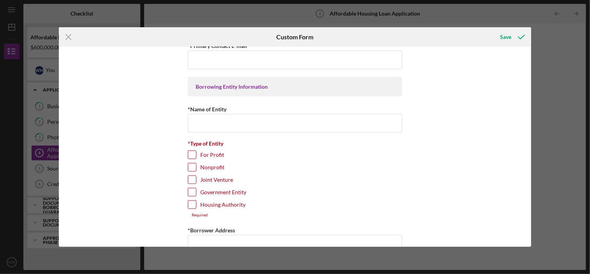
scroll to position [545, 0]
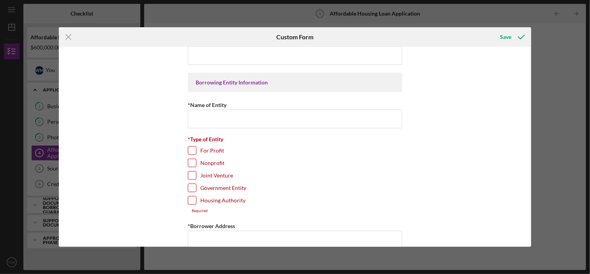
click at [190, 149] on input "For Profit" at bounding box center [192, 151] width 8 height 8
checkbox input "true"
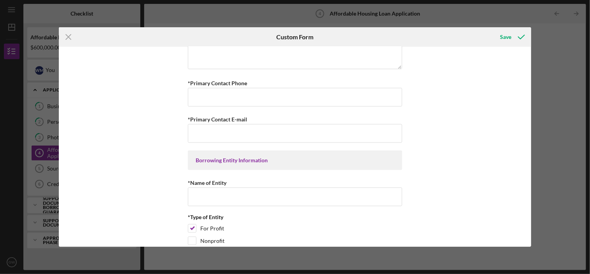
scroll to position [351, 0]
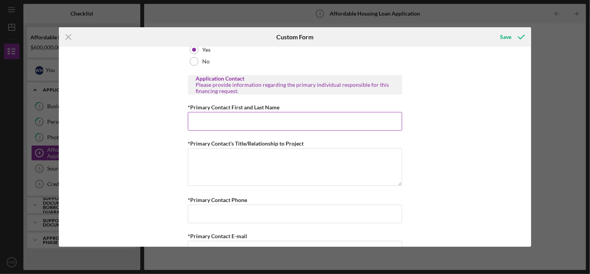
click at [198, 113] on input "*Primary Contact First and Last Name" at bounding box center [295, 121] width 214 height 19
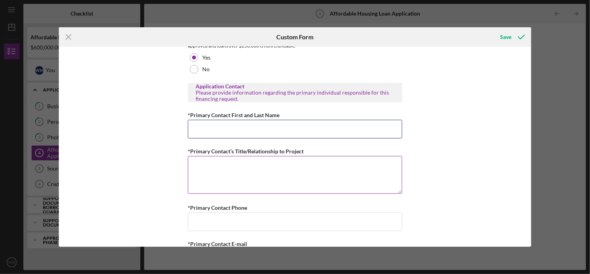
scroll to position [389, 0]
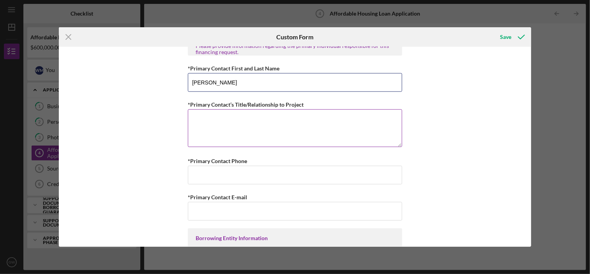
type input "[PERSON_NAME]"
type textarea "Project Development Manager"
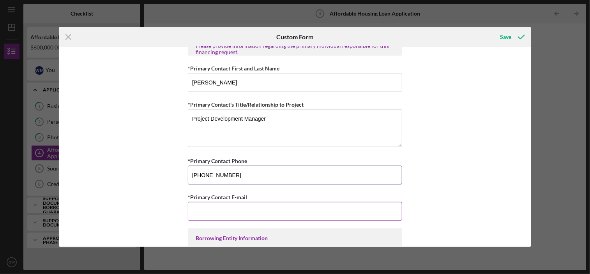
type input "[PHONE_NUMBER]"
click at [270, 206] on input "*Primary Contact E-mail" at bounding box center [295, 211] width 214 height 19
type input "[EMAIL_ADDRESS][DOMAIN_NAME]"
type input "[STREET_ADDRESS]"
type input "Tuscaloosa, [GEOGRAPHIC_DATA]"
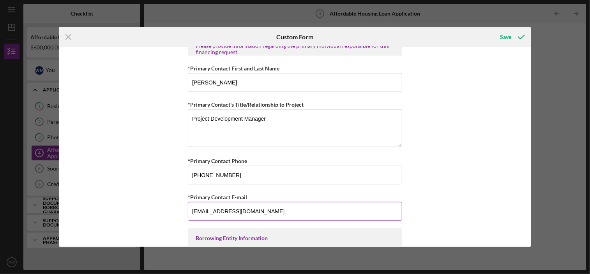
type input "[US_STATE]"
type input "35406"
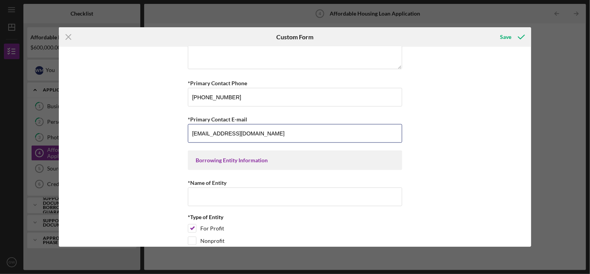
scroll to position [584, 0]
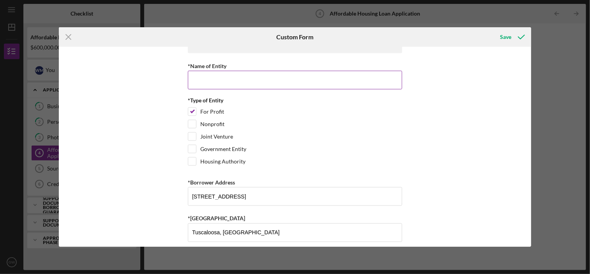
click at [217, 75] on input "*Name of Entity" at bounding box center [295, 80] width 214 height 19
type input "TBD"
click at [300, 111] on div "For Profit" at bounding box center [295, 113] width 214 height 12
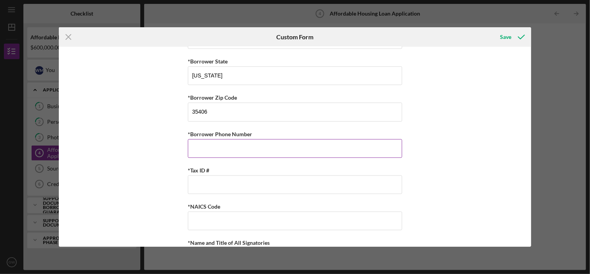
scroll to position [779, 0]
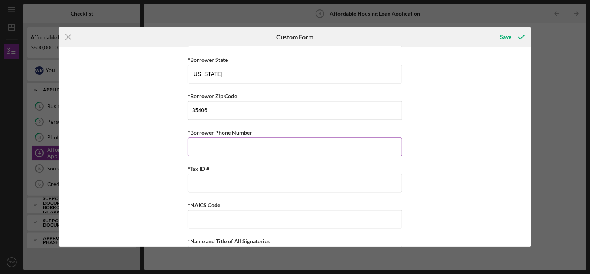
click at [218, 139] on input "*Borrower Phone Number" at bounding box center [295, 147] width 214 height 19
type input "[PHONE_NUMBER]"
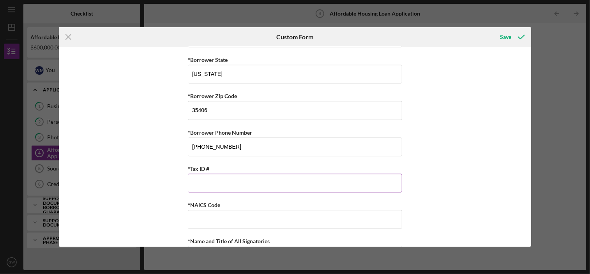
click at [216, 177] on input "*Tax ID #" at bounding box center [295, 183] width 214 height 19
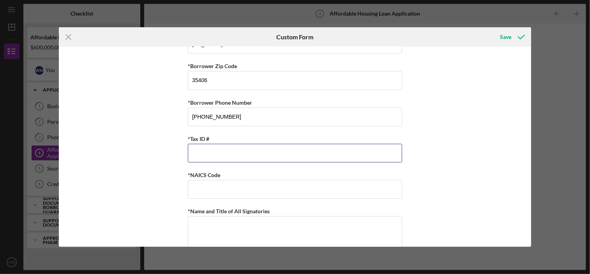
scroll to position [857, 0]
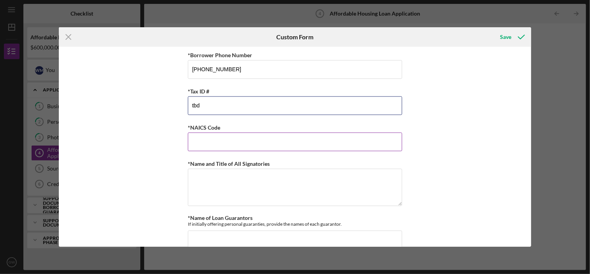
type input "tbd"
click at [231, 136] on input "*NAICS Code" at bounding box center [295, 141] width 214 height 19
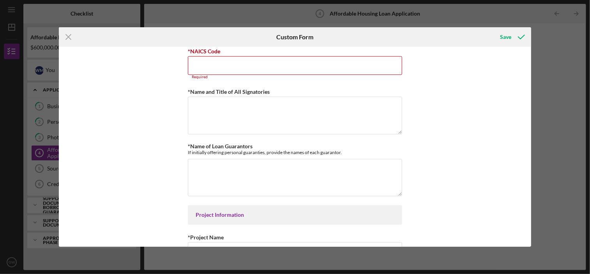
scroll to position [935, 0]
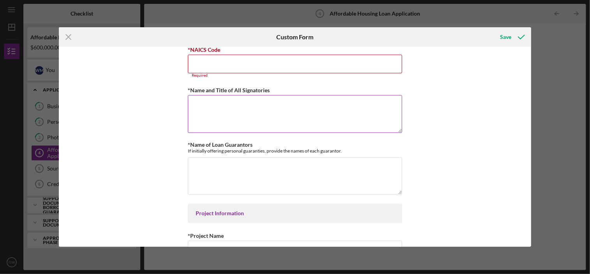
click at [217, 97] on textarea "*Name and Title of All Signatories" at bounding box center [295, 113] width 214 height 37
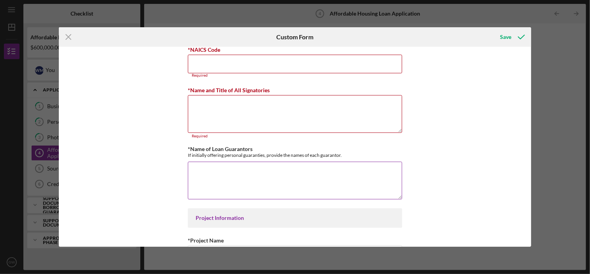
click at [207, 162] on textarea "*Name of Loan Guarantors" at bounding box center [295, 180] width 214 height 37
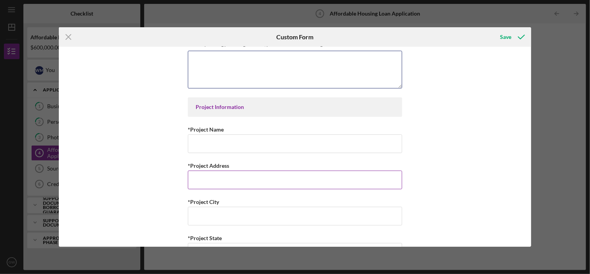
scroll to position [1052, 0]
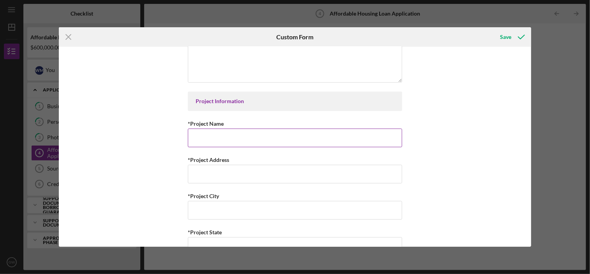
click at [215, 125] on div "*Project Name Required" at bounding box center [295, 133] width 214 height 28
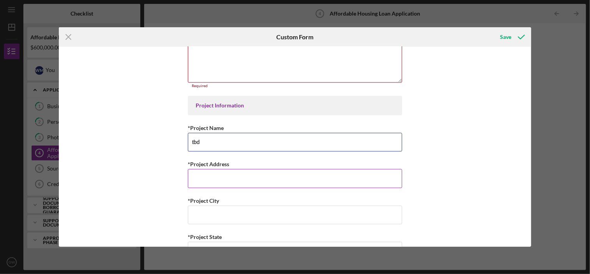
type input "tbd"
click at [201, 170] on input "*Project Address" at bounding box center [295, 178] width 214 height 19
type input "tbd"
click at [205, 206] on input "*Project City" at bounding box center [295, 215] width 214 height 19
type input "tbd"
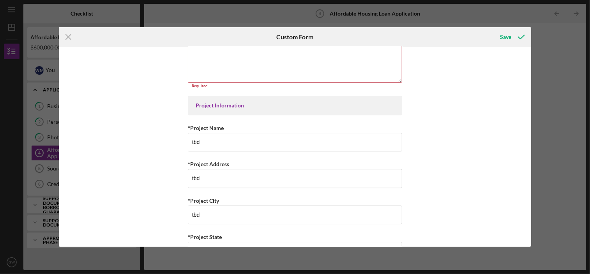
click at [154, 195] on div "Summary of Request *Type of Loan Predevelopment Acquisition Acquisition and Reh…" at bounding box center [295, 147] width 472 height 200
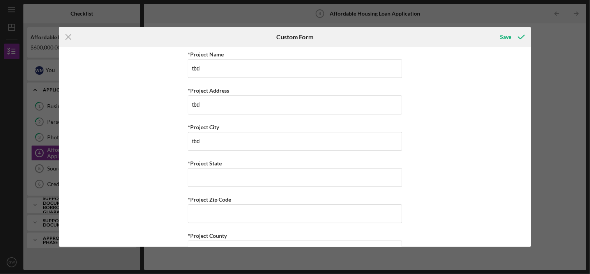
scroll to position [1129, 0]
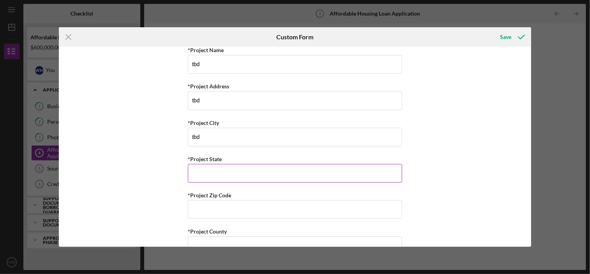
click at [207, 165] on input "*Project State" at bounding box center [295, 173] width 214 height 19
type input "SC"
click at [158, 199] on div "Summary of Request *Type of Loan Predevelopment Acquisition Acquisition and Reh…" at bounding box center [295, 147] width 472 height 200
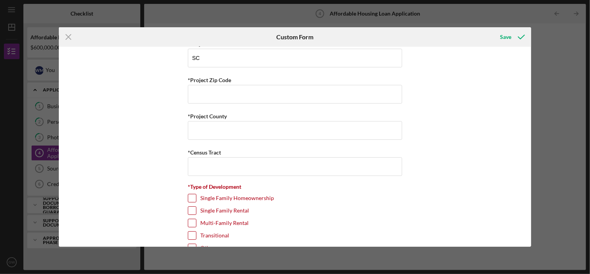
scroll to position [1246, 0]
click at [209, 91] on input "*Project Zip Code" at bounding box center [295, 92] width 214 height 19
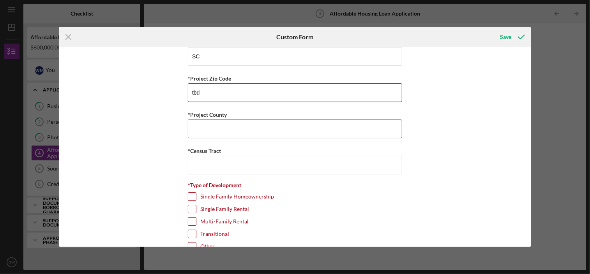
type input "tbd"
click at [211, 120] on input "*Project County" at bounding box center [295, 129] width 214 height 19
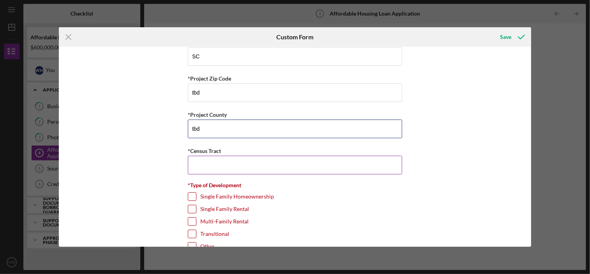
type input "tbd"
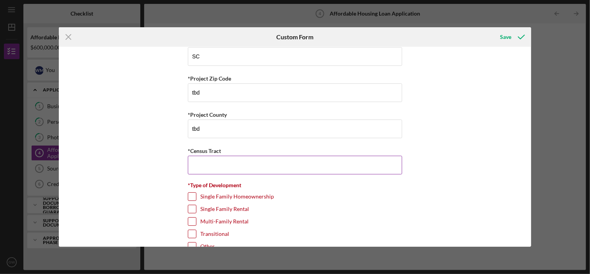
click at [201, 159] on input "*Census Tract" at bounding box center [295, 165] width 214 height 19
type input "tbd"
click at [146, 157] on div "Summary of Request *Type of Loan Predevelopment Acquisition Acquisition and Reh…" at bounding box center [295, 147] width 472 height 200
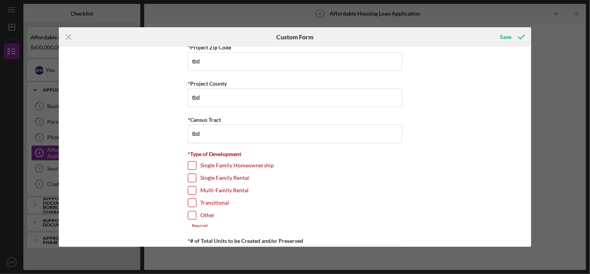
scroll to position [1324, 0]
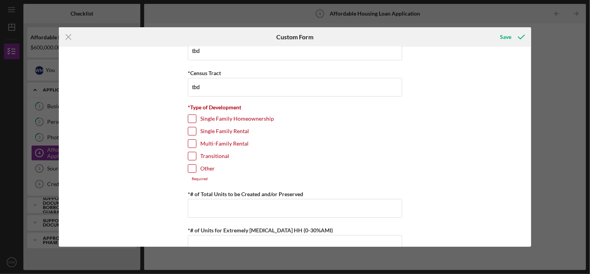
click at [192, 140] on input "Multi-Family Rental" at bounding box center [192, 144] width 8 height 8
checkbox input "true"
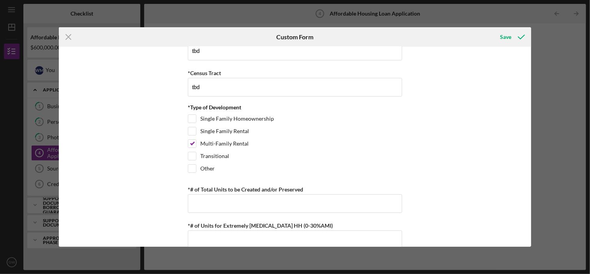
scroll to position [1402, 0]
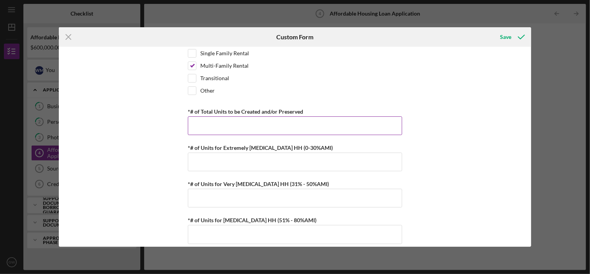
click at [204, 120] on input "*# of Total Units to be Created and/or Preserved" at bounding box center [295, 125] width 214 height 19
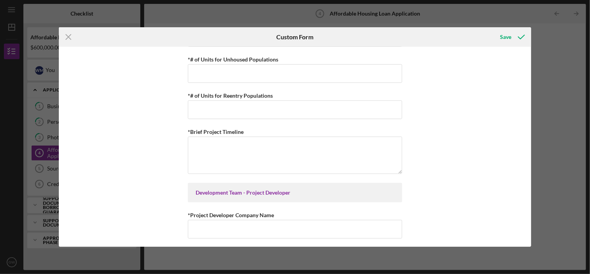
scroll to position [1714, 0]
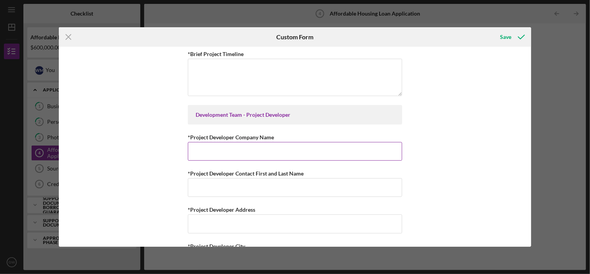
type input "4,860"
click at [195, 145] on input "*Project Developer Company Name" at bounding box center [295, 151] width 214 height 19
type input "WDM, L.L.C."
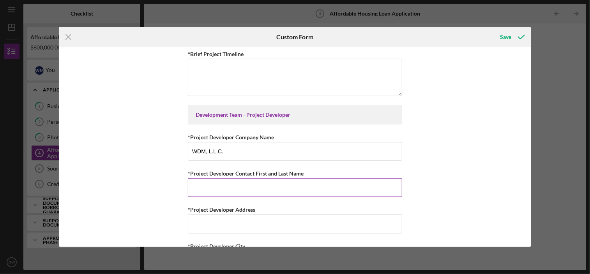
click at [222, 178] on input "*Project Developer Contact First and Last Name" at bounding box center [295, 187] width 214 height 19
type input "[PERSON_NAME]"
type input "[STREET_ADDRESS]"
type input "Tuscaloosa"
type input "AL"
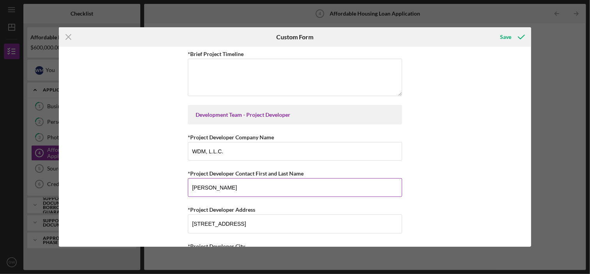
type input "36117-141"
type input "2057595781"
type input "[EMAIL_ADDRESS][DOMAIN_NAME]"
type input "WDM, L.L.C."
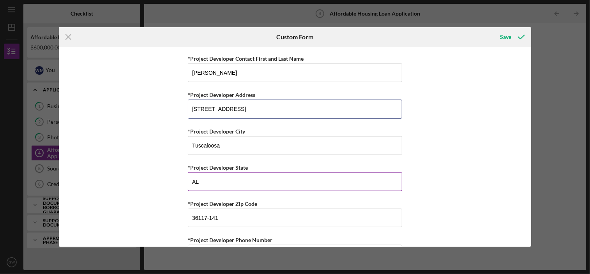
scroll to position [1869, 0]
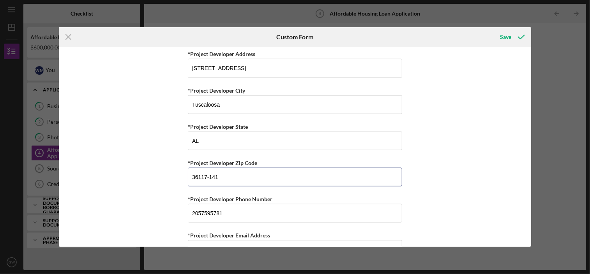
drag, startPoint x: 220, startPoint y: 166, endPoint x: 169, endPoint y: 169, distance: 51.5
click at [169, 169] on div "Summary of Request *Type of Loan Predevelopment Acquisition Acquisition and Reh…" at bounding box center [295, 147] width 472 height 200
type input "35401"
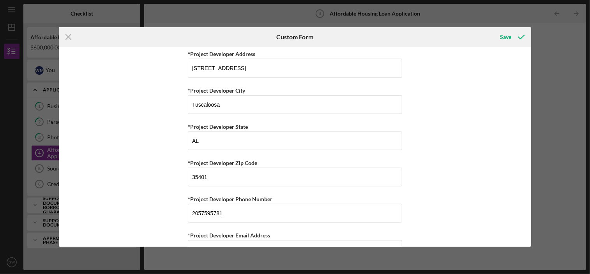
click at [147, 177] on div "Summary of Request *Type of Loan Predevelopment Acquisition Acquisition and Reh…" at bounding box center [295, 147] width 472 height 200
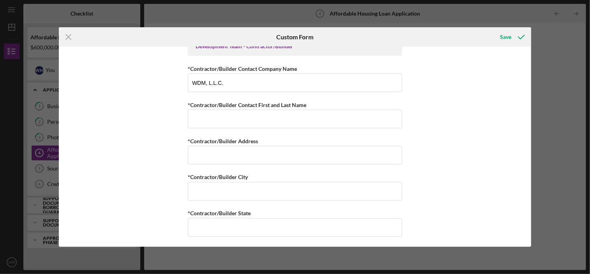
scroll to position [2103, 0]
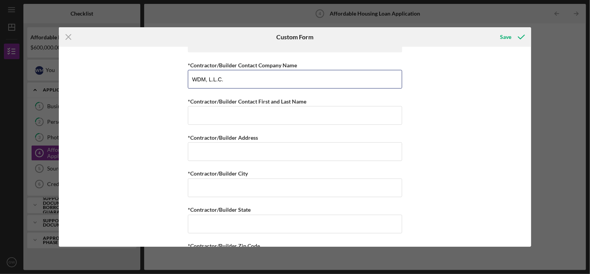
drag, startPoint x: 235, startPoint y: 65, endPoint x: 179, endPoint y: 71, distance: 56.5
click at [179, 71] on div "Summary of Request *Type of Loan Predevelopment Acquisition Acquisition and Reh…" at bounding box center [295, 147] width 472 height 200
click at [193, 70] on input "[PERSON_NAME] Construction Company, Inc." at bounding box center [295, 79] width 214 height 19
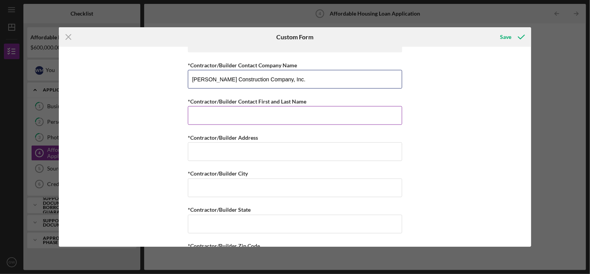
type input "[PERSON_NAME] Construction Company, Inc."
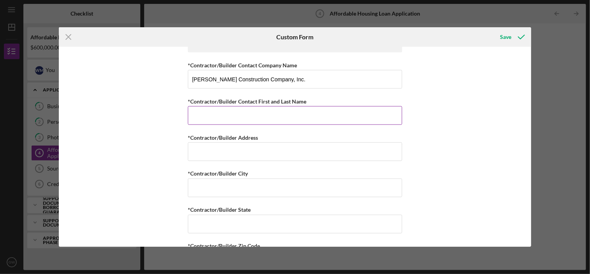
click at [220, 111] on input "*Contractor/Builder Contact First and Last Name" at bounding box center [295, 115] width 214 height 19
type input "[PERSON_NAME]"
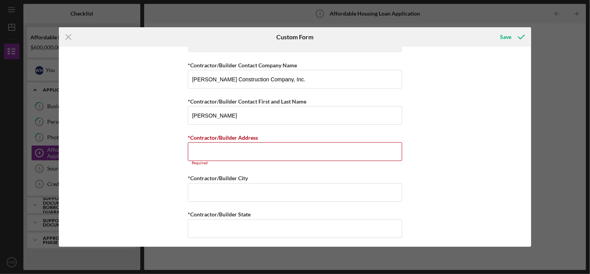
drag, startPoint x: 446, startPoint y: 109, endPoint x: 464, endPoint y: 112, distance: 18.6
click at [446, 109] on div "Summary of Request *Type of Loan Predevelopment Acquisition Acquisition and Reh…" at bounding box center [295, 147] width 472 height 200
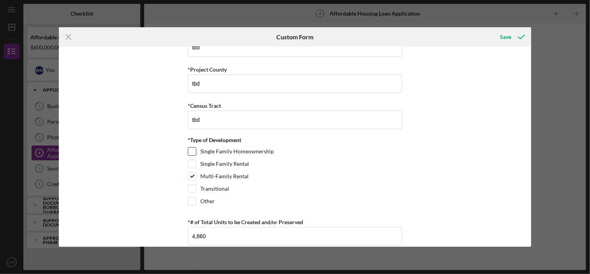
scroll to position [1285, 0]
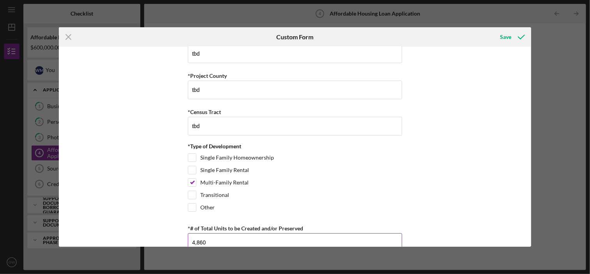
click at [198, 235] on input "4,860" at bounding box center [295, 242] width 214 height 19
type input "48"
drag, startPoint x: 386, startPoint y: 187, endPoint x: 391, endPoint y: 185, distance: 6.2
click at [386, 191] on div "Transitional" at bounding box center [295, 197] width 214 height 12
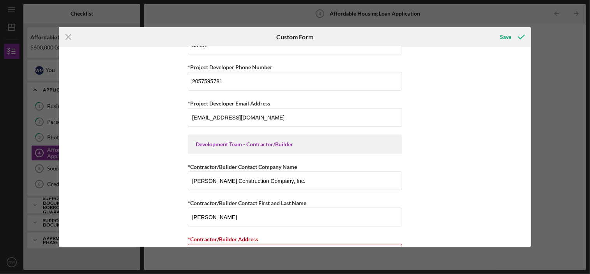
scroll to position [2103, 0]
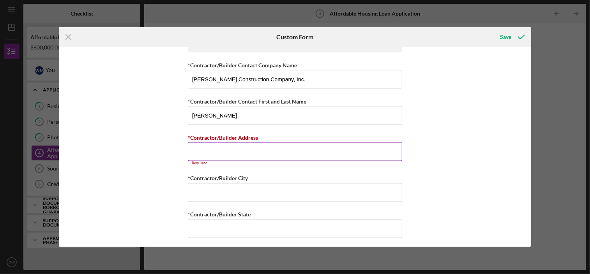
click at [199, 143] on input "*Contractor/Builder Address" at bounding box center [295, 152] width 214 height 19
paste input "[STREET_ADDRESS][PERSON_NAME][PERSON_NAME]"
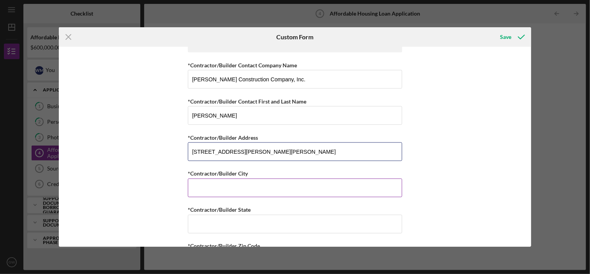
type input "[STREET_ADDRESS][PERSON_NAME][PERSON_NAME]"
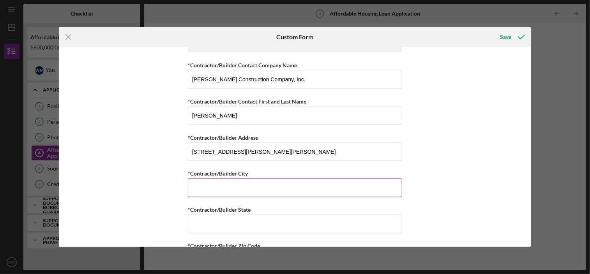
click at [193, 179] on input "*Contractor/Builder City" at bounding box center [295, 188] width 214 height 19
type input "Tuscaloosa"
type input "AL"
type input "36117-141"
type input "2057595781"
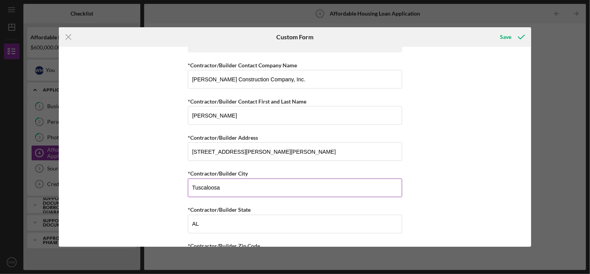
type input "[EMAIL_ADDRESS][DOMAIN_NAME]"
type input "WDM, L.L.C."
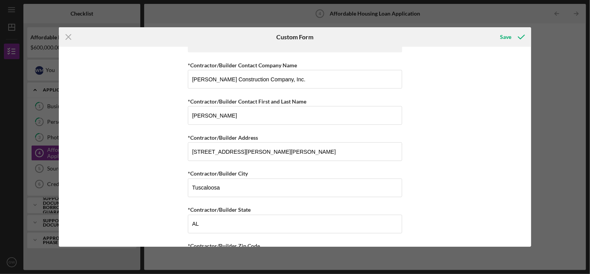
click at [150, 214] on div "Summary of Request *Type of Loan Predevelopment Acquisition Acquisition and Reh…" at bounding box center [295, 147] width 472 height 200
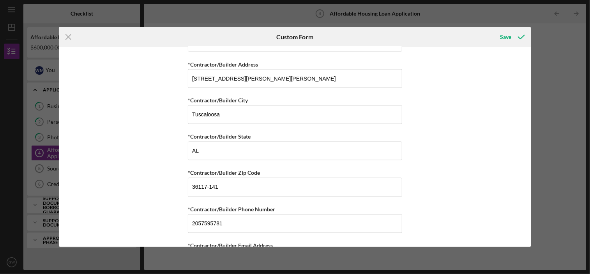
scroll to position [2181, 0]
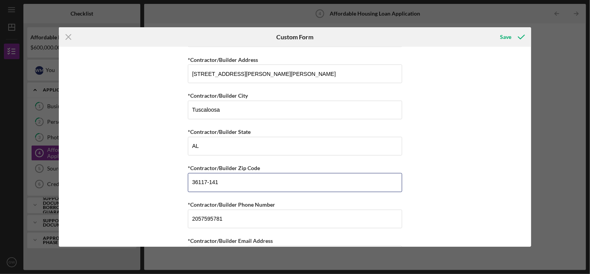
drag, startPoint x: 240, startPoint y: 172, endPoint x: 162, endPoint y: 172, distance: 77.9
click at [161, 172] on div "Summary of Request *Type of Loan Predevelopment Acquisition Acquisition and Reh…" at bounding box center [295, 147] width 472 height 200
type input "35401"
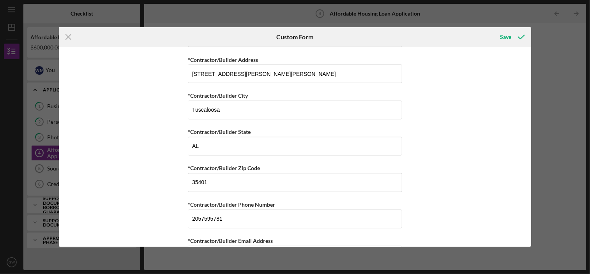
click at [121, 175] on div "Summary of Request *Type of Loan Predevelopment Acquisition Acquisition and Reh…" at bounding box center [295, 147] width 472 height 200
drag, startPoint x: 226, startPoint y: 208, endPoint x: 210, endPoint y: 210, distance: 15.8
click at [210, 210] on input "2057595781" at bounding box center [295, 219] width 214 height 19
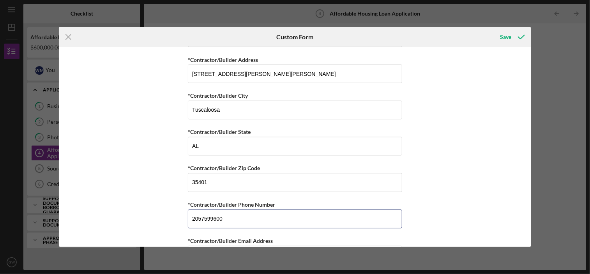
type input "2057599600"
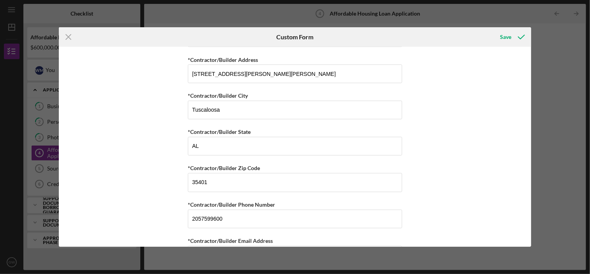
click at [159, 194] on div "Summary of Request *Type of Loan Predevelopment Acquisition Acquisition and Reh…" at bounding box center [295, 147] width 472 height 200
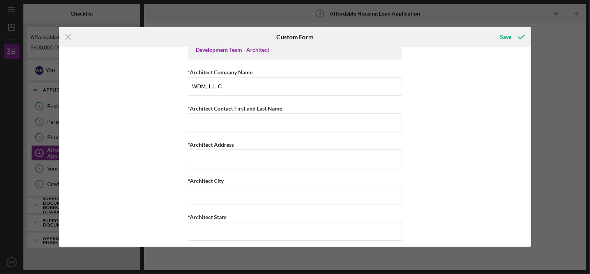
scroll to position [2415, 0]
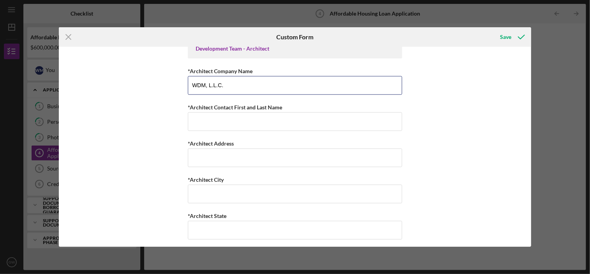
drag, startPoint x: 238, startPoint y: 75, endPoint x: 167, endPoint y: 77, distance: 71.3
click at [166, 77] on div "Summary of Request *Type of Loan Predevelopment Acquisition Acquisition and Reh…" at bounding box center [295, 147] width 472 height 200
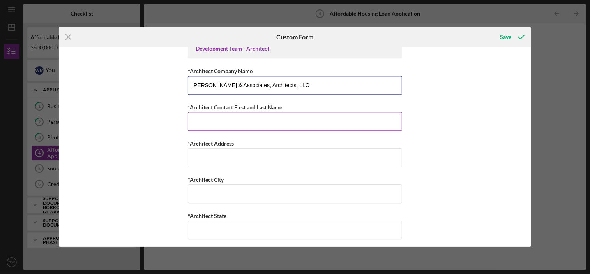
type input "[PERSON_NAME] & Associates, Architects, LLC"
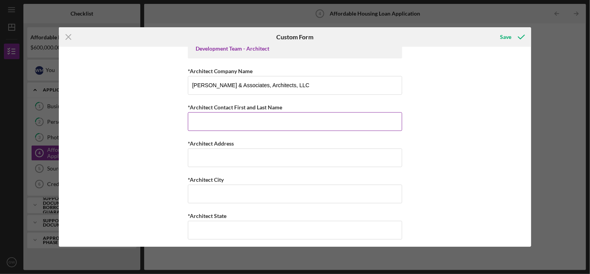
click at [200, 112] on input "*Architect Contact First and Last Name" at bounding box center [295, 121] width 214 height 19
type input "[PERSON_NAME]"
click at [169, 168] on div "Summary of Request *Type of Loan Predevelopment Acquisition Acquisition and Reh…" at bounding box center [295, 147] width 472 height 200
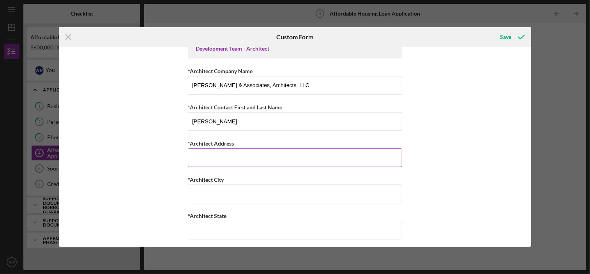
click at [210, 148] on input "*Architect Address" at bounding box center [295, 157] width 214 height 19
paste input "[STREET_ADDRESS]"
type input "[STREET_ADDRESS]"
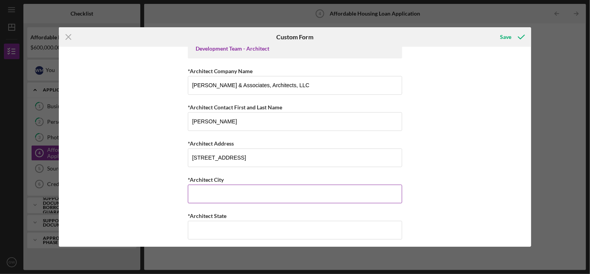
click at [201, 185] on input "*Architect City" at bounding box center [295, 194] width 214 height 19
type input "[PERSON_NAME]"
type input "a"
type input "AL"
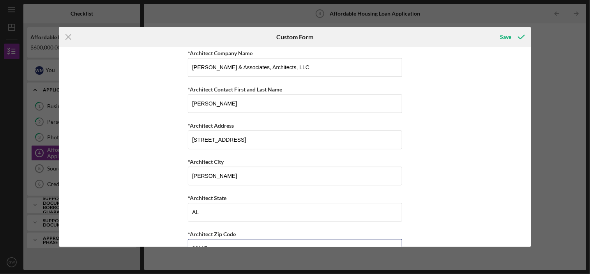
type input "36117"
click at [140, 165] on div "Summary of Request *Type of Loan Predevelopment Acquisition Acquisition and Reh…" at bounding box center [295, 147] width 472 height 200
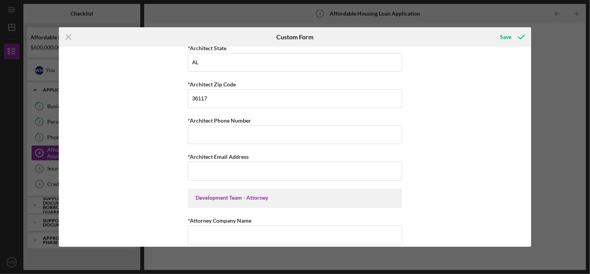
scroll to position [2588, 0]
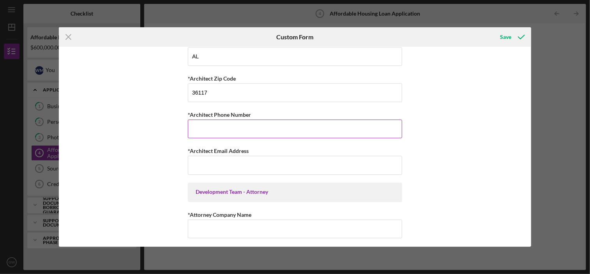
click at [214, 120] on input "*Architect Phone Number" at bounding box center [295, 129] width 214 height 19
type input "3342724044"
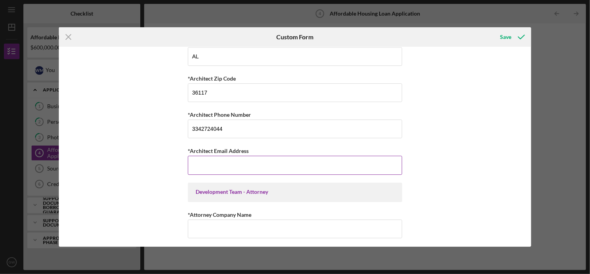
click at [211, 157] on input "*Architect Email Address" at bounding box center [295, 165] width 214 height 19
paste input "[EMAIL_ADDRESS][DOMAIN_NAME]"
type input "[EMAIL_ADDRESS][DOMAIN_NAME]"
click at [453, 142] on div "Summary of Request *Type of Loan Predevelopment Acquisition Acquisition and Reh…" at bounding box center [295, 147] width 472 height 200
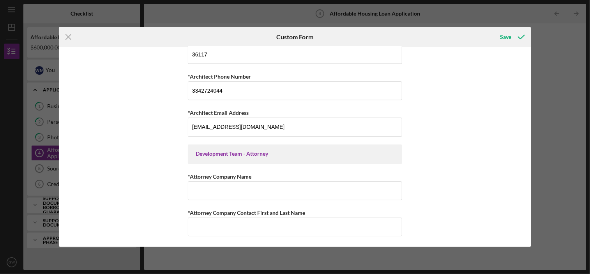
scroll to position [2705, 0]
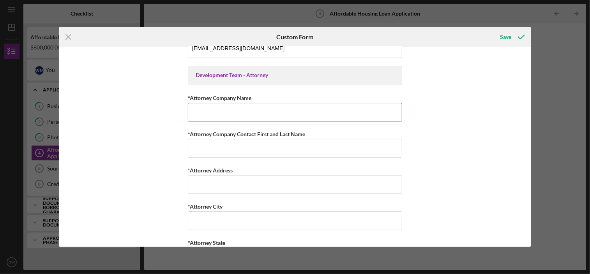
click at [197, 103] on input "*Attorney Company Name" at bounding box center [295, 112] width 214 height 19
type input "TBD"
click at [441, 113] on div "Summary of Request *Type of Loan Predevelopment Acquisition Acquisition and Reh…" at bounding box center [295, 147] width 472 height 200
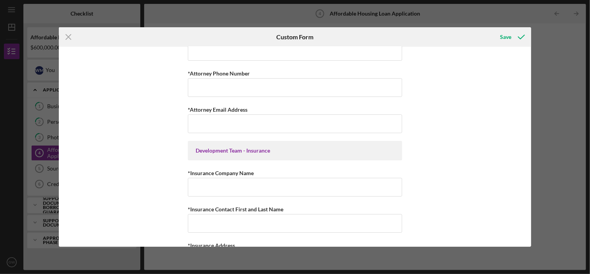
scroll to position [2978, 0]
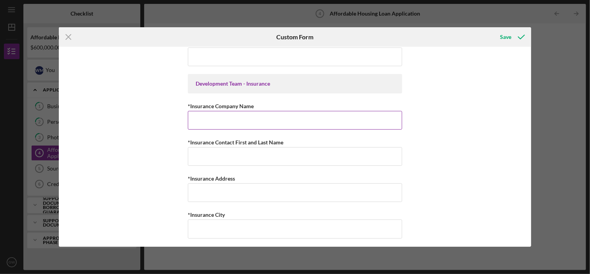
click at [232, 111] on input "*Insurance Company Name" at bounding box center [295, 120] width 214 height 19
type input "TBD"
click at [435, 148] on div "Summary of Request *Type of Loan Predevelopment Acquisition Acquisition and Reh…" at bounding box center [295, 147] width 472 height 200
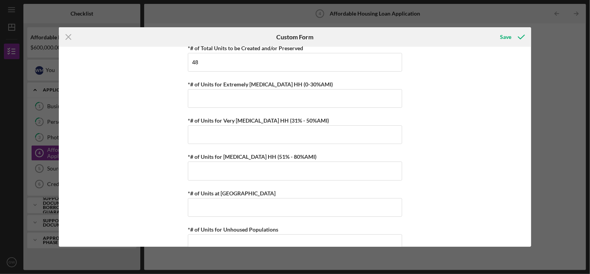
scroll to position [1480, 0]
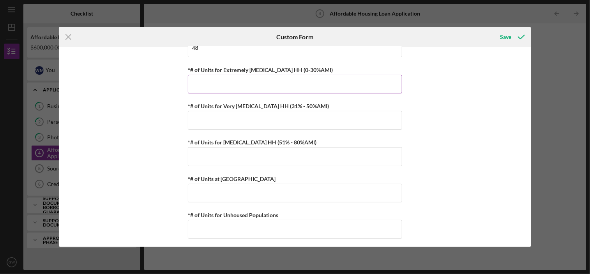
click at [242, 75] on input "*# of Units for Extremely [MEDICAL_DATA] HH (0-30%AMI)" at bounding box center [295, 84] width 214 height 19
type input "5"
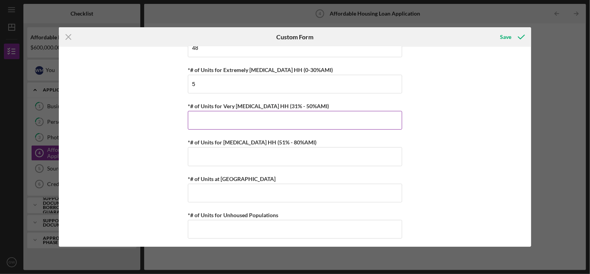
click at [243, 113] on input "*# of Units for Very [MEDICAL_DATA] HH (31% - 50%AMI)" at bounding box center [295, 120] width 214 height 19
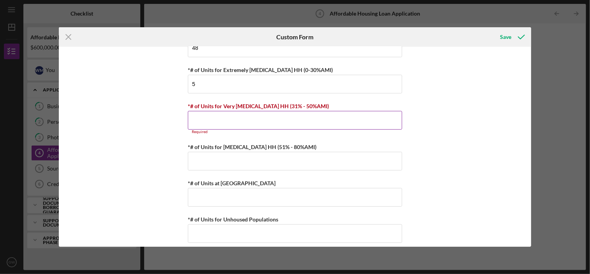
click at [203, 116] on input "*# of Units for Very [MEDICAL_DATA] HH (31% - 50%AMI)" at bounding box center [295, 120] width 214 height 19
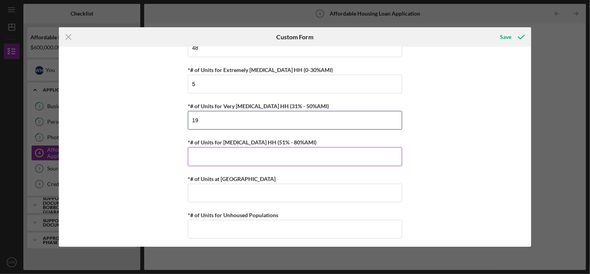
type input "19"
click at [209, 148] on input "*# of Units for [MEDICAL_DATA] HH (51% - 80%AMI)" at bounding box center [295, 156] width 214 height 19
type input "23"
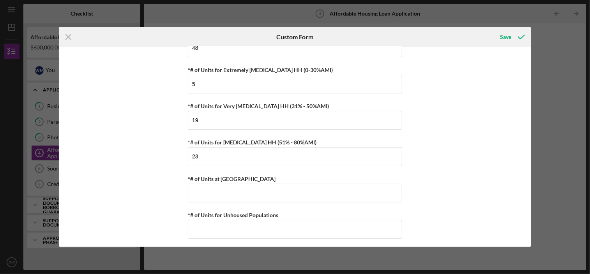
click at [162, 199] on div "Summary of Request *Type of Loan Predevelopment Acquisition Acquisition and Reh…" at bounding box center [295, 147] width 472 height 200
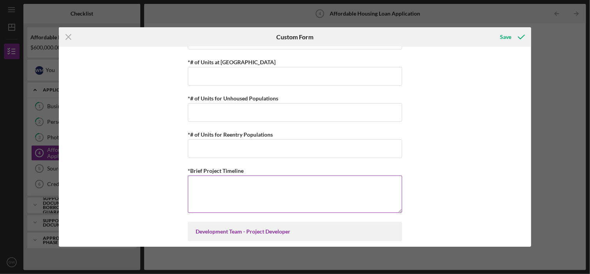
click at [206, 178] on textarea "*Brief Project Timeline" at bounding box center [295, 194] width 214 height 37
type textarea "SCHFA preapp due in January"
click at [489, 171] on div "Summary of Request *Type of Loan Predevelopment Acquisition Acquisition and Reh…" at bounding box center [295, 147] width 472 height 200
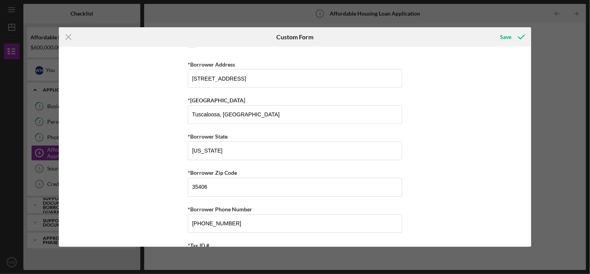
scroll to position [701, 0]
click at [504, 35] on div "Save" at bounding box center [505, 37] width 11 height 16
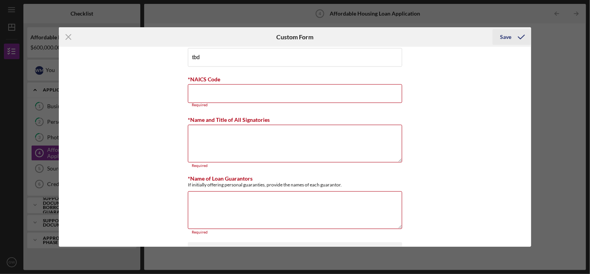
scroll to position [928, 0]
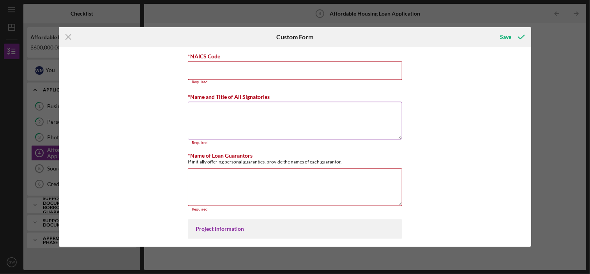
click at [196, 105] on textarea "*Name and Title of All Signatories" at bounding box center [295, 120] width 214 height 37
click at [190, 178] on textarea "*Name of Loan Guarantors" at bounding box center [295, 186] width 214 height 37
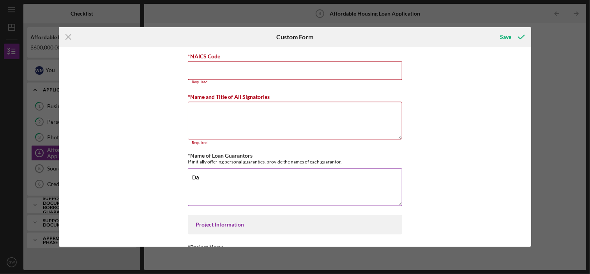
type textarea "D"
type textarea "WDM, LLC"
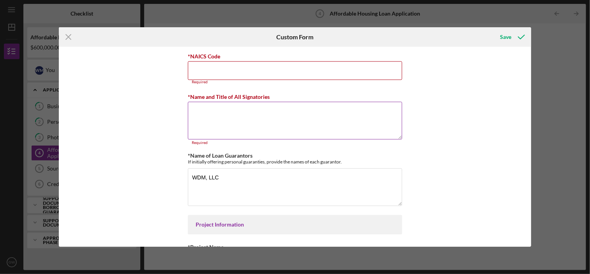
click at [201, 102] on textarea "*Name and Title of All Signatories" at bounding box center [295, 120] width 214 height 37
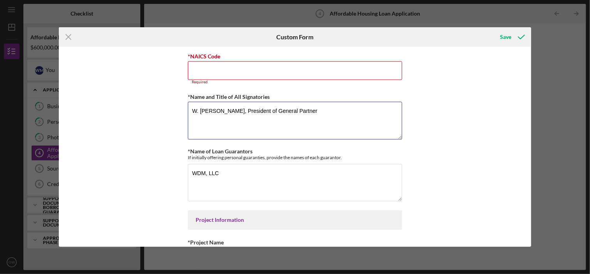
type textarea "W. [PERSON_NAME], President of General Partner"
click at [468, 97] on div "Summary of Request *Type of Loan Predevelopment Acquisition Acquisition and Reh…" at bounding box center [295, 147] width 472 height 200
click at [234, 66] on input "*NAICS Code" at bounding box center [295, 70] width 214 height 19
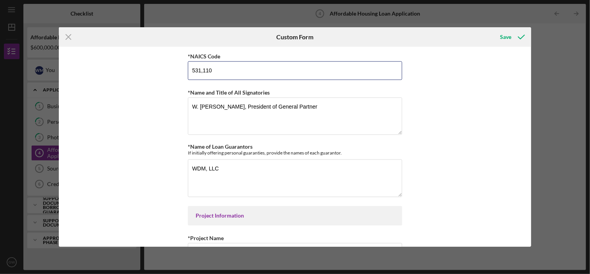
type input "531,110"
click at [455, 86] on div "Summary of Request *Type of Loan Predevelopment Acquisition Acquisition and Reh…" at bounding box center [295, 147] width 472 height 200
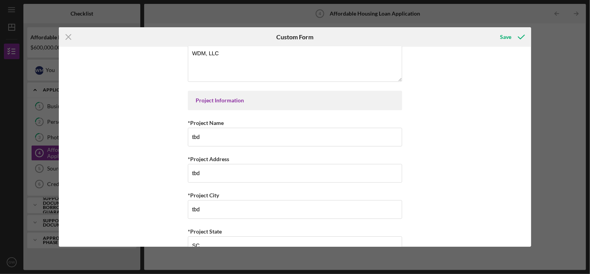
scroll to position [967, 0]
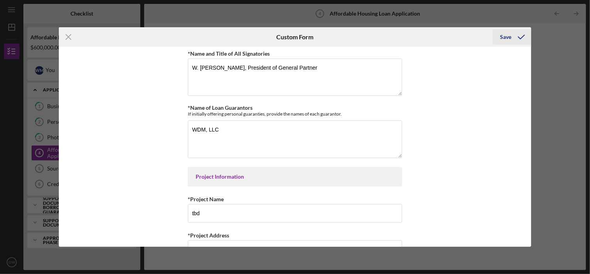
click at [506, 38] on div "Save" at bounding box center [505, 37] width 11 height 16
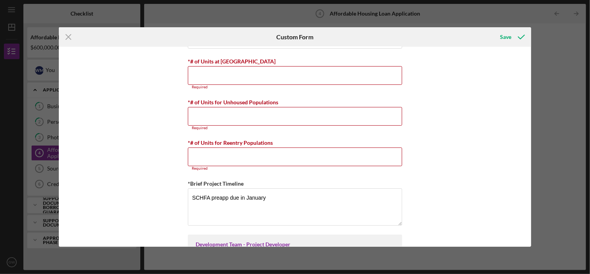
scroll to position [1586, 0]
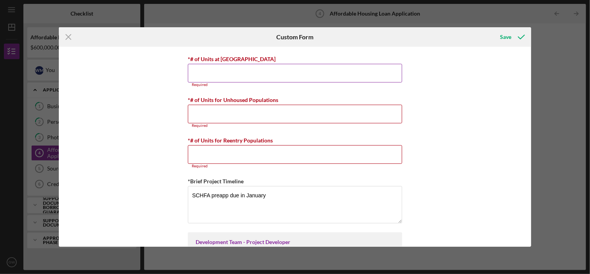
click at [198, 65] on input "*# of Units at [GEOGRAPHIC_DATA]" at bounding box center [295, 73] width 214 height 19
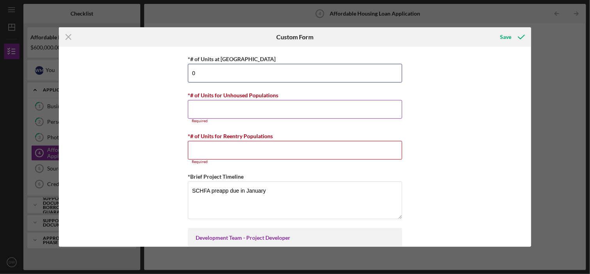
type input "0"
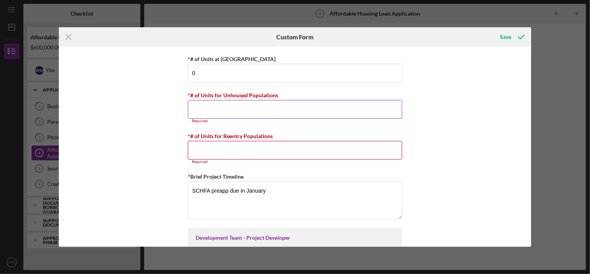
click at [208, 100] on input "*# of Units for Unhoused Populations" at bounding box center [295, 109] width 214 height 19
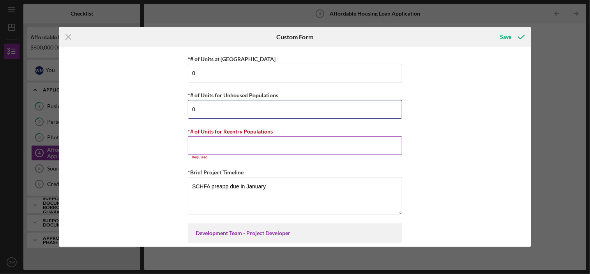
type input "0"
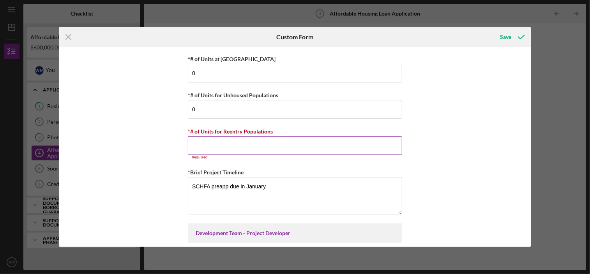
click at [209, 136] on input "*# of Units for Reentry Populations" at bounding box center [295, 145] width 214 height 19
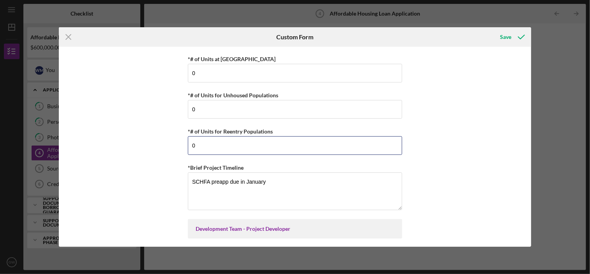
type input "0"
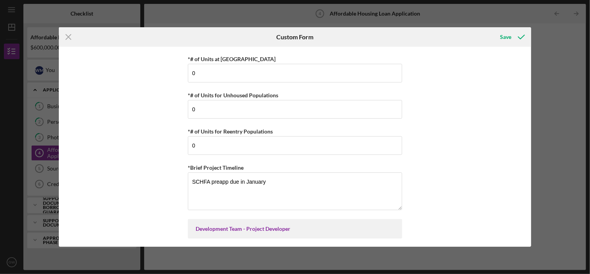
click at [444, 141] on div "Summary of Request *Type of Loan Predevelopment Acquisition Acquisition and Reh…" at bounding box center [295, 147] width 472 height 200
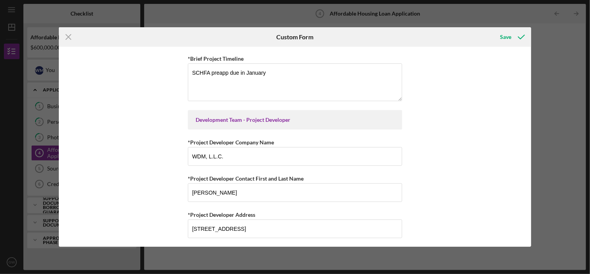
scroll to position [1820, 0]
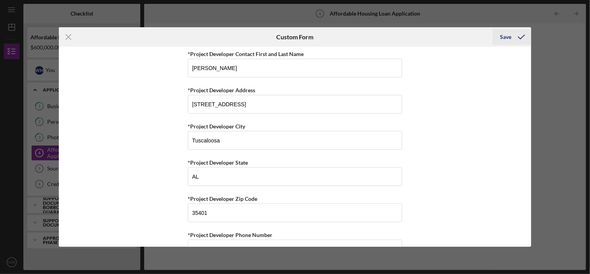
click at [511, 37] on div "Save" at bounding box center [505, 37] width 11 height 16
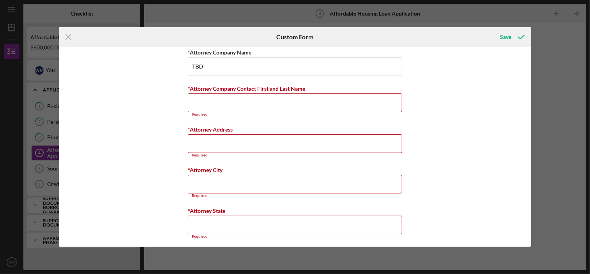
scroll to position [2685, 0]
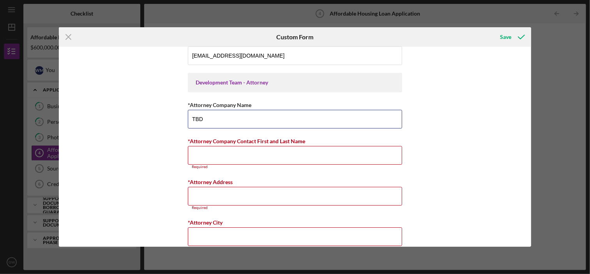
drag, startPoint x: 208, startPoint y: 106, endPoint x: 182, endPoint y: 107, distance: 25.7
click at [182, 107] on div "Summary of Request *Type of Loan Predevelopment Acquisition Acquisition and Reh…" at bounding box center [295, 147] width 472 height 200
click at [209, 146] on input "*Attorney Company Contact First and Last Name" at bounding box center [295, 155] width 214 height 19
paste input "TBD"
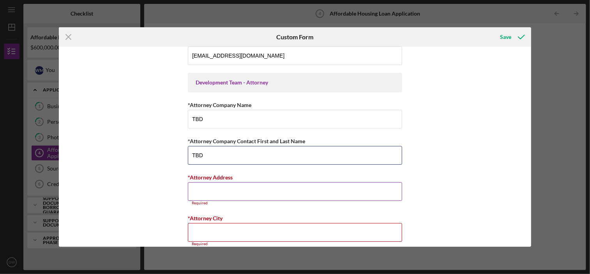
type input "TBD"
click at [201, 182] on input "*Attorney Address" at bounding box center [295, 191] width 214 height 19
paste input "TBD"
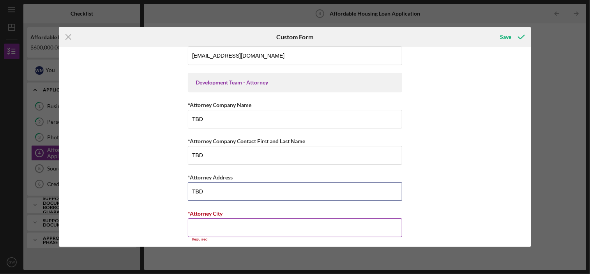
type input "TBD"
click at [197, 218] on input "*Attorney City" at bounding box center [295, 227] width 214 height 19
paste input "TBD"
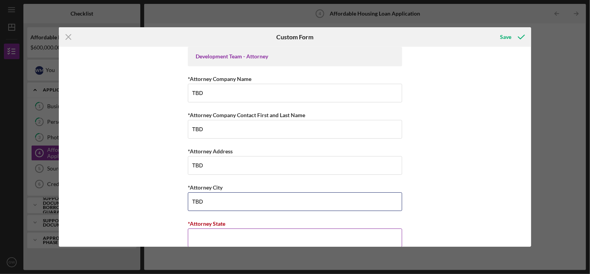
scroll to position [2724, 0]
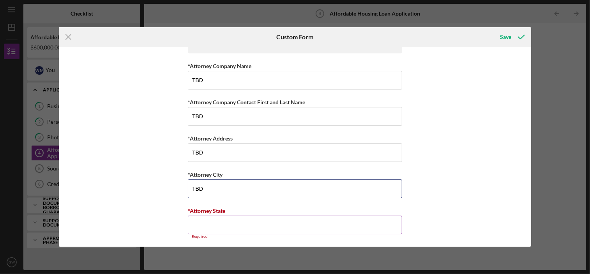
type input "TBD"
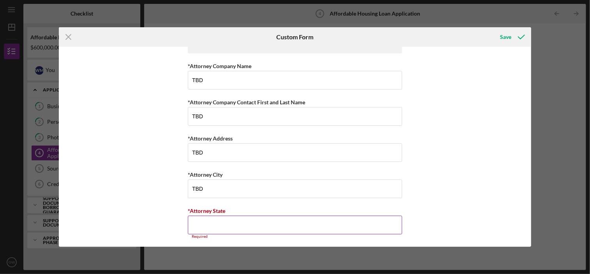
click at [197, 216] on input "*Attorney State" at bounding box center [295, 225] width 214 height 19
paste input "TBD"
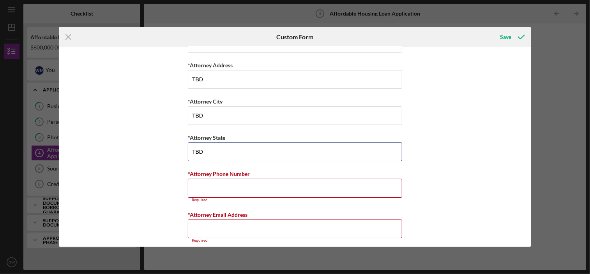
scroll to position [2840, 0]
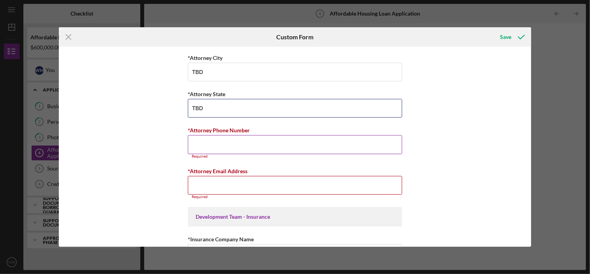
type input "TBD"
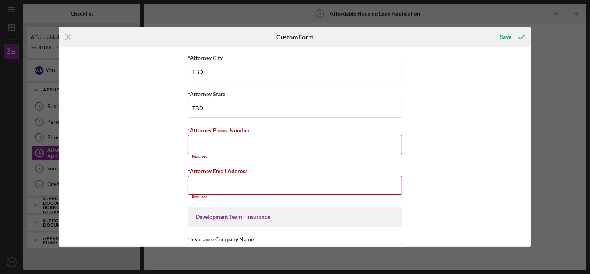
click at [206, 135] on input "*Attorney Phone Number" at bounding box center [295, 144] width 214 height 19
paste input "TBD"
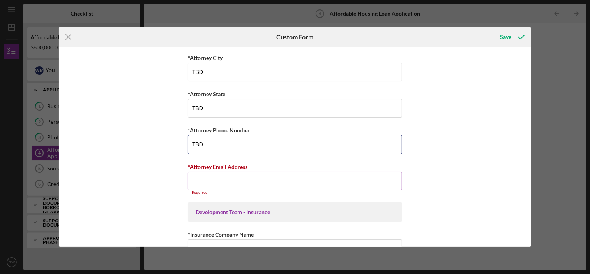
type input "TBD"
click at [196, 172] on input "*Attorney Email Address" at bounding box center [295, 181] width 214 height 19
paste input "TBD"
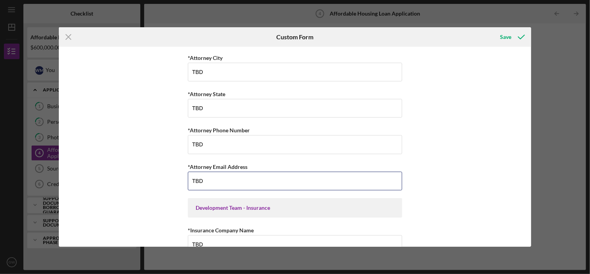
type input "TBD"
click at [143, 181] on div "Summary of Request *Type of Loan Predevelopment Acquisition Acquisition and Reh…" at bounding box center [295, 147] width 472 height 200
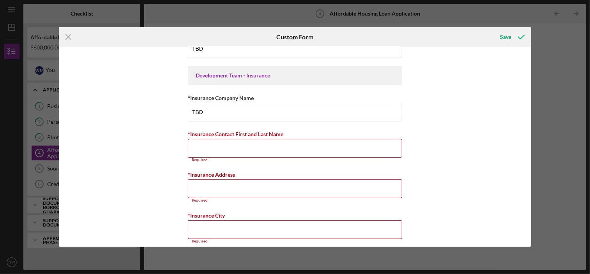
scroll to position [3074, 0]
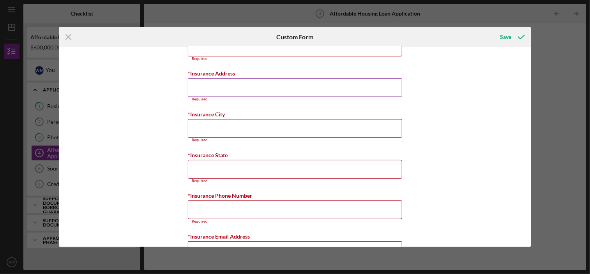
click at [204, 78] on input "*Insurance Address" at bounding box center [295, 87] width 214 height 19
paste input "TBD"
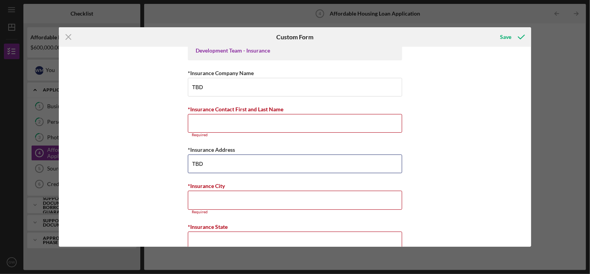
scroll to position [2996, 0]
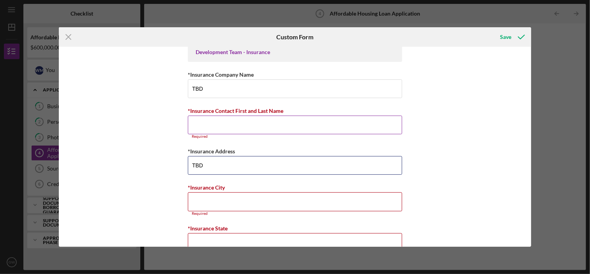
type input "TBD"
click at [204, 116] on input "*Insurance Contact First and Last Name" at bounding box center [295, 125] width 214 height 19
paste input "TBD"
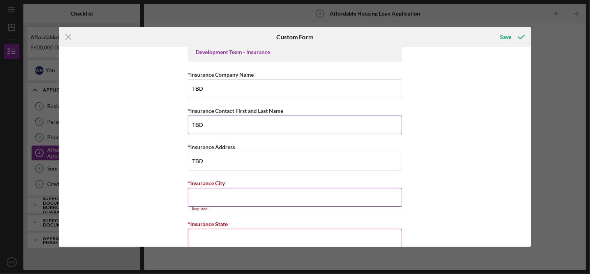
type input "TBD"
click at [209, 188] on input "*Insurance City" at bounding box center [295, 197] width 214 height 19
paste input "TBD"
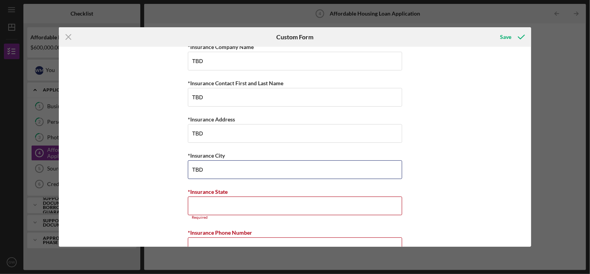
scroll to position [3076, 0]
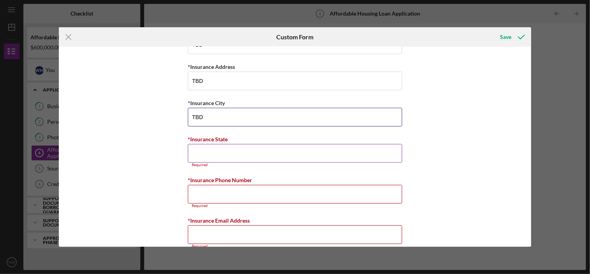
type input "TBD"
click at [210, 144] on input "*Insurance State" at bounding box center [295, 153] width 214 height 19
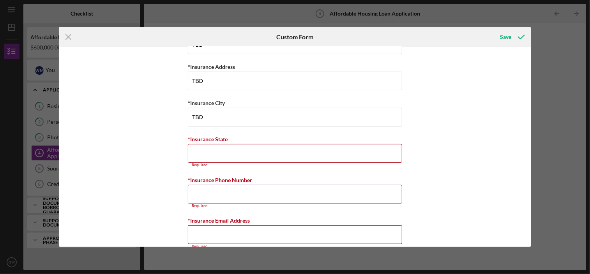
paste input "TBD"
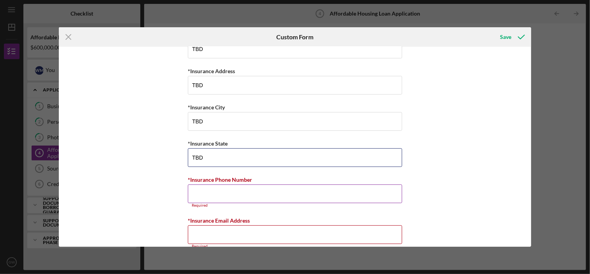
type input "TBD"
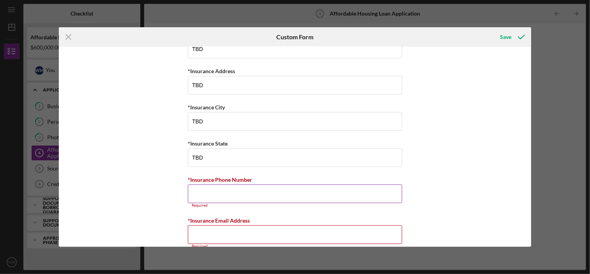
click at [190, 185] on input "*Insurance Phone Number" at bounding box center [295, 194] width 214 height 19
paste input "TBD"
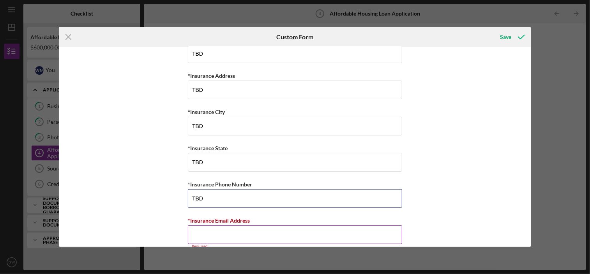
type input "TBD"
click at [194, 226] on input "*Insurance Email Address" at bounding box center [295, 235] width 214 height 19
paste input "TBD"
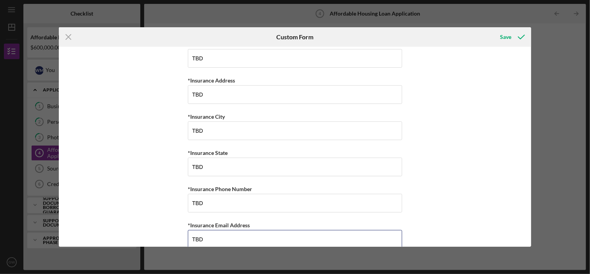
type input "TBD"
click at [151, 159] on div "Summary of Request *Type of Loan Predevelopment Acquisition Acquisition and Reh…" at bounding box center [295, 147] width 472 height 200
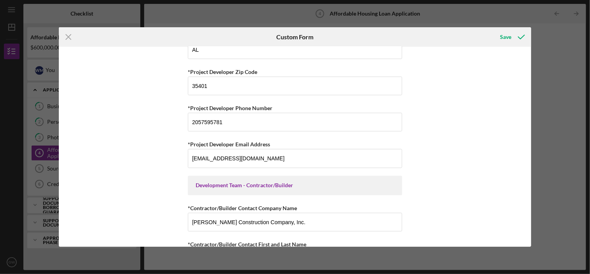
scroll to position [1933, 0]
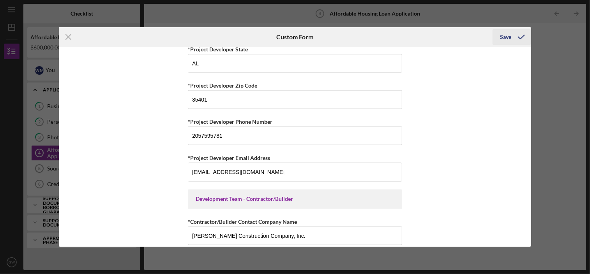
click at [506, 36] on div "Save" at bounding box center [505, 37] width 11 height 16
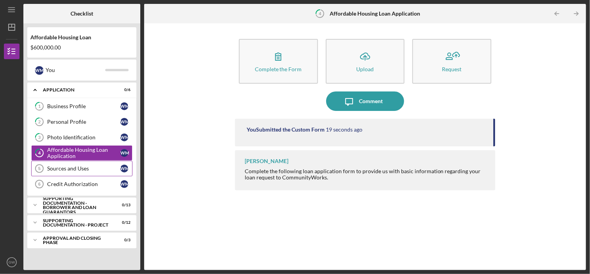
click at [79, 167] on div "Sources and Uses" at bounding box center [83, 169] width 73 height 6
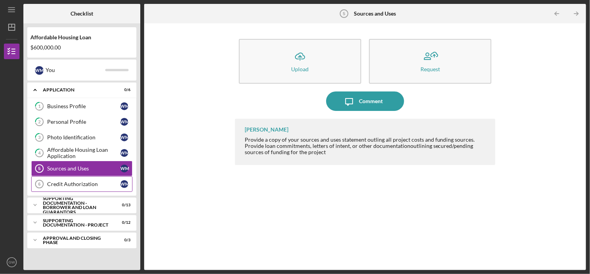
click at [78, 184] on div "Credit Authorization" at bounding box center [83, 184] width 73 height 6
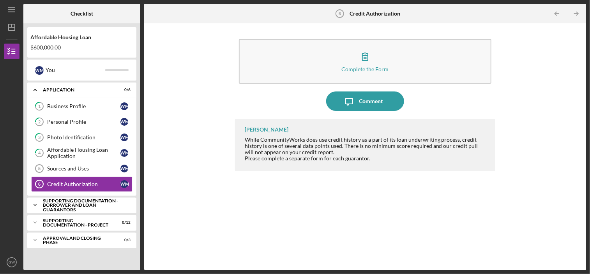
click at [60, 204] on div "Supporting Documentation - Borrower and Loan Guarantors" at bounding box center [85, 206] width 84 height 14
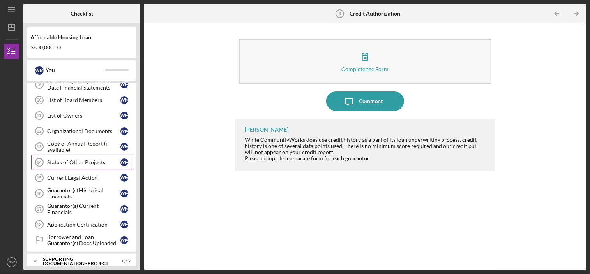
scroll to position [190, 0]
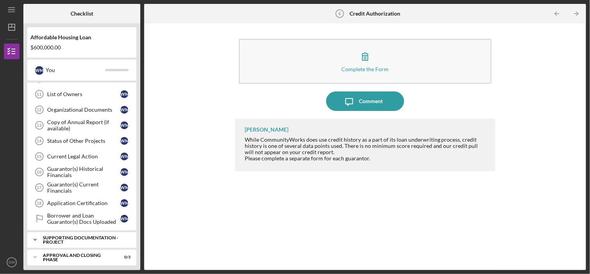
click at [37, 234] on icon "Icon/Expander" at bounding box center [35, 240] width 16 height 16
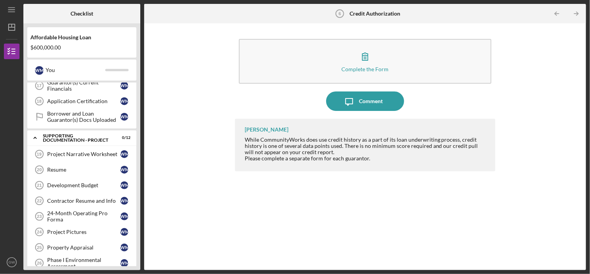
scroll to position [262, 0]
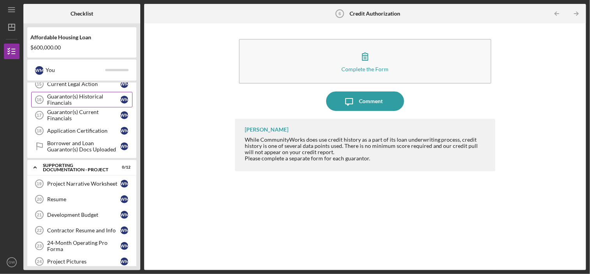
click at [33, 166] on icon "Icon/Expander" at bounding box center [35, 168] width 16 height 16
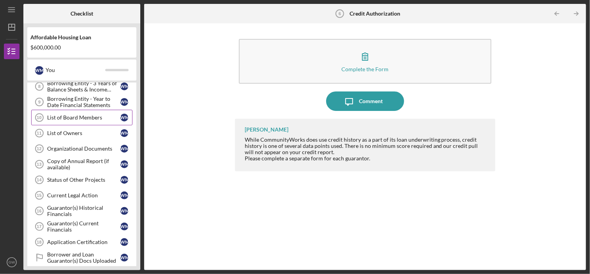
scroll to position [190, 0]
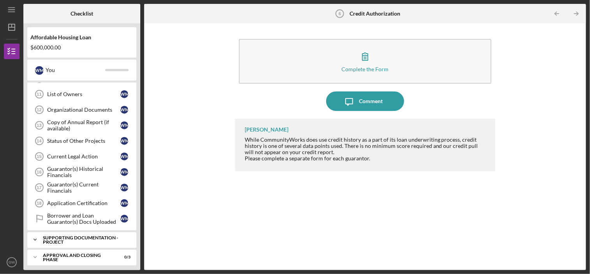
click at [36, 234] on icon "Icon/Expander" at bounding box center [35, 240] width 16 height 16
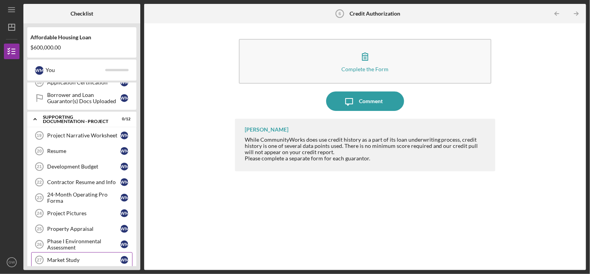
scroll to position [301, 0]
